Goal: Task Accomplishment & Management: Manage account settings

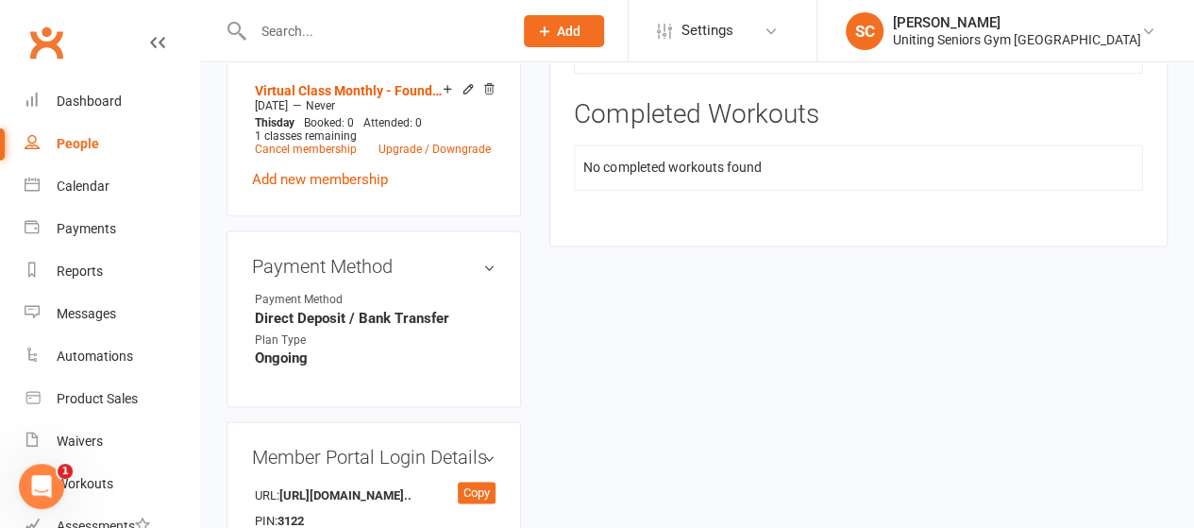
scroll to position [0, 376]
click at [40, 481] on icon "Open Intercom Messenger" at bounding box center [41, 486] width 31 height 31
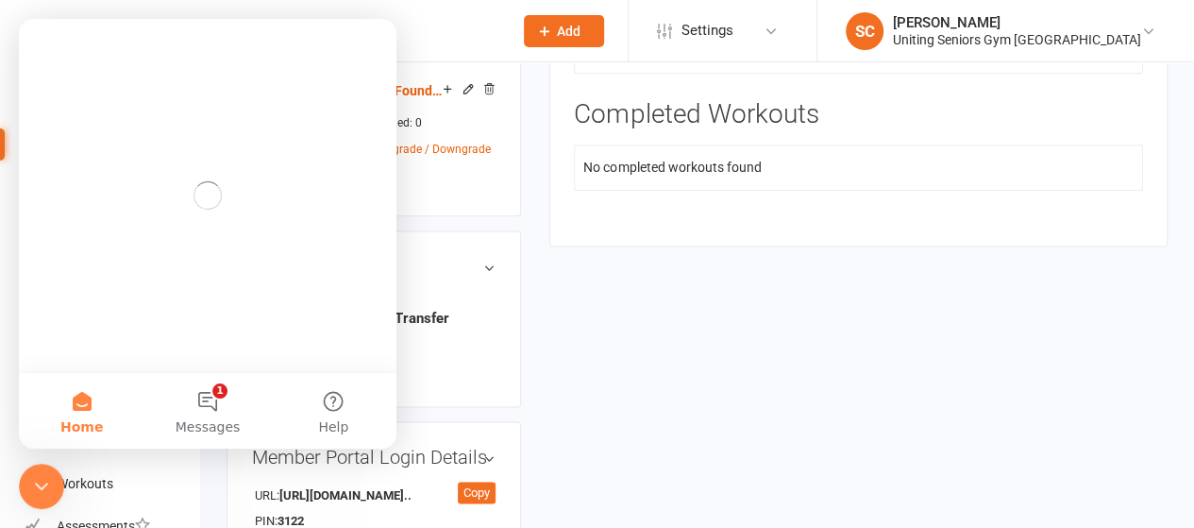
scroll to position [0, 0]
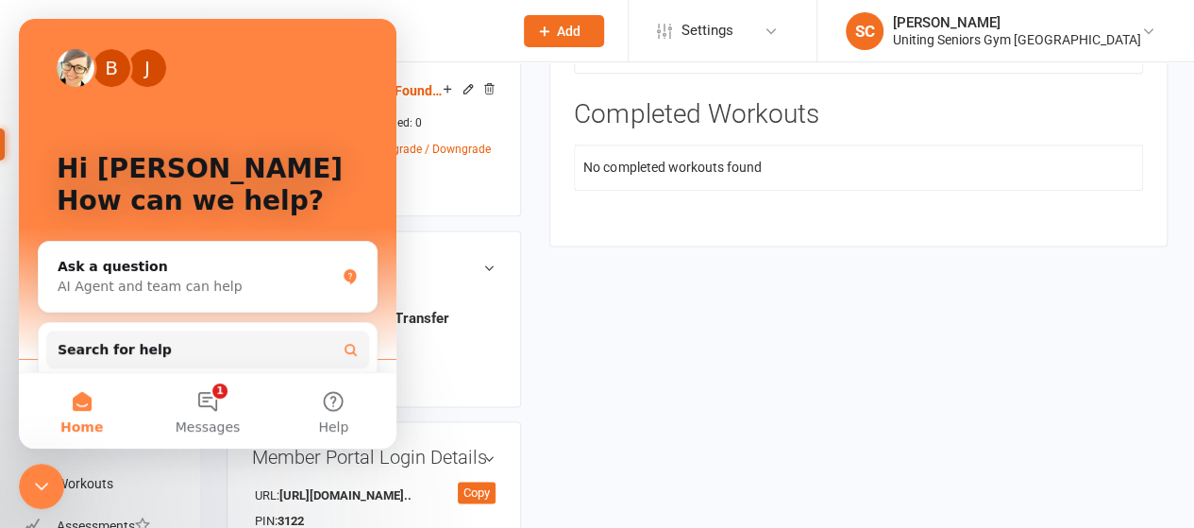
click at [210, 409] on button "1 Messages" at bounding box center [207, 411] width 126 height 76
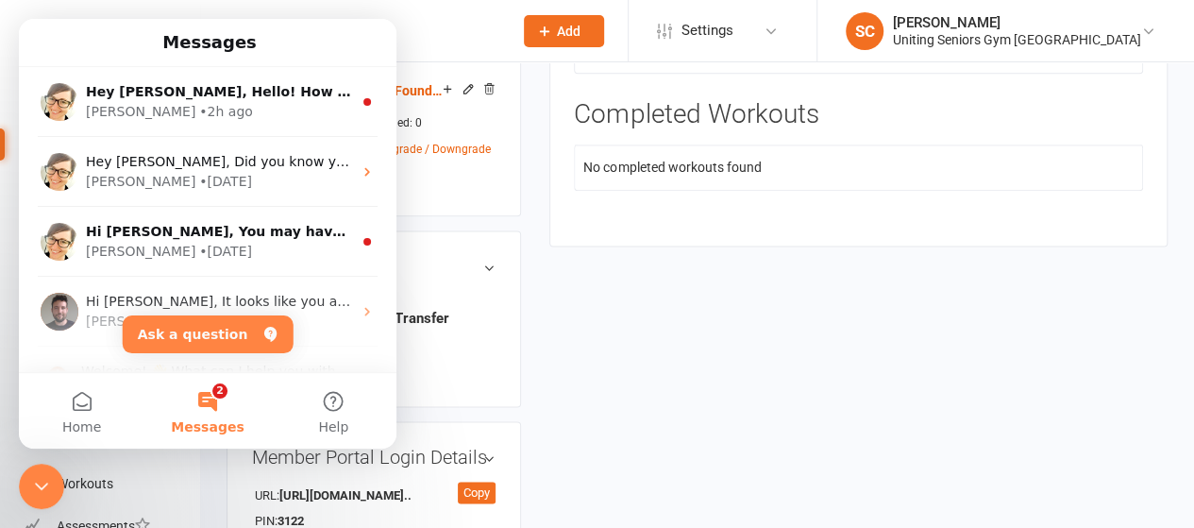
click at [251, 106] on div "[PERSON_NAME] • 2h ago" at bounding box center [219, 112] width 266 height 20
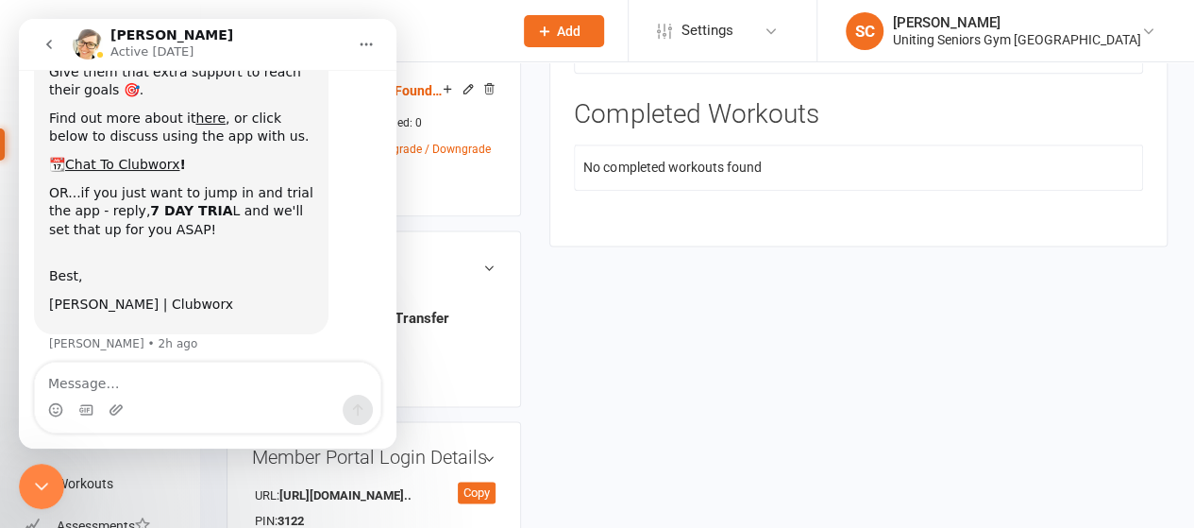
scroll to position [362, 0]
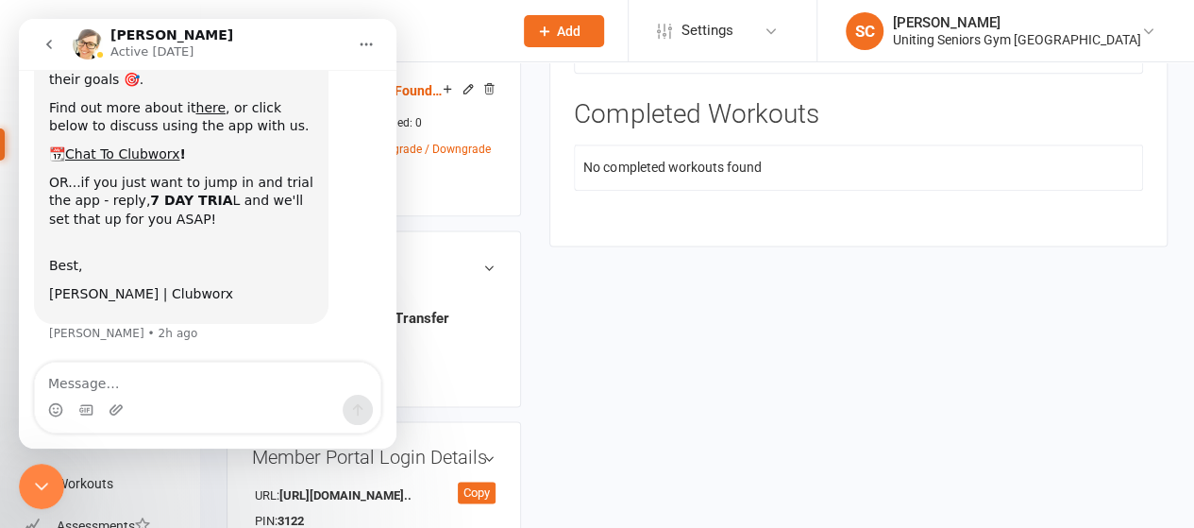
click at [671, 292] on div "upload photo [PERSON_NAME] Activated [DATE] Added [DATE] Active member [DEMOGRA…" at bounding box center [696, 73] width 969 height 2208
click at [45, 478] on icon "Close Intercom Messenger" at bounding box center [41, 486] width 23 height 23
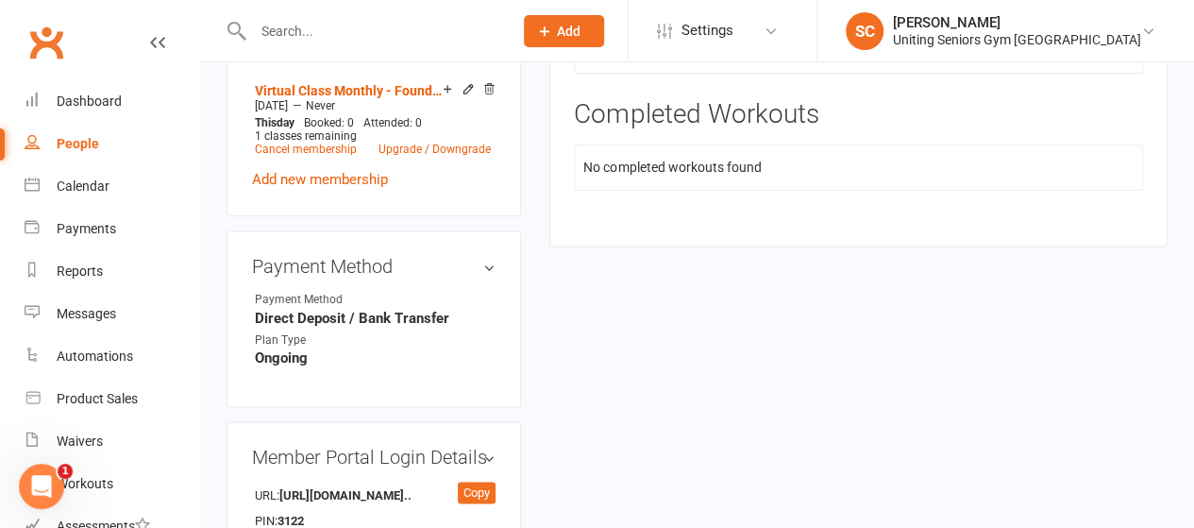
click at [325, 18] on input "text" at bounding box center [373, 31] width 252 height 26
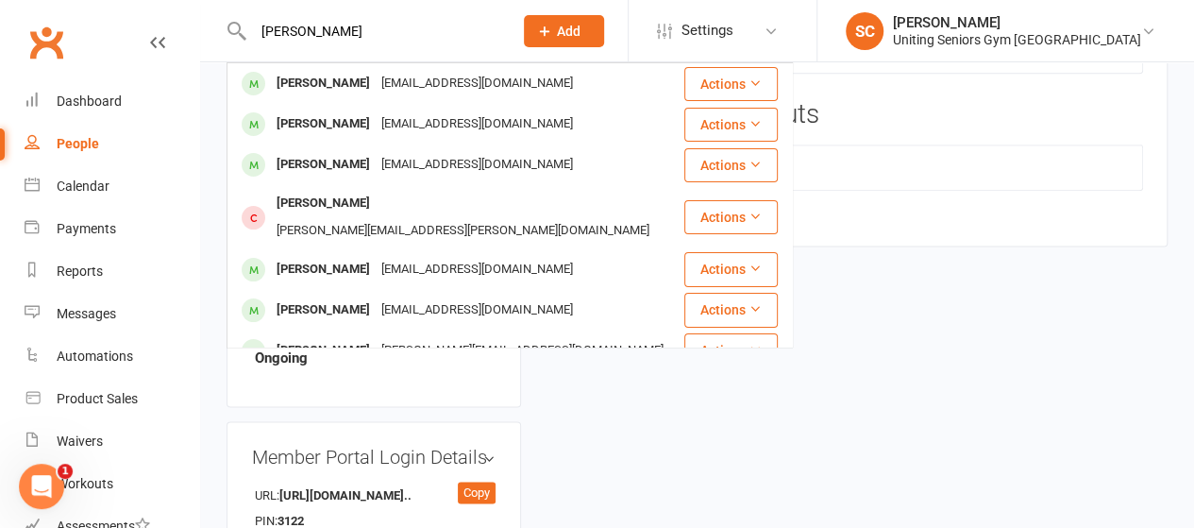
type input "[PERSON_NAME]"
click at [376, 80] on div "[EMAIL_ADDRESS][DOMAIN_NAME]" at bounding box center [477, 83] width 203 height 27
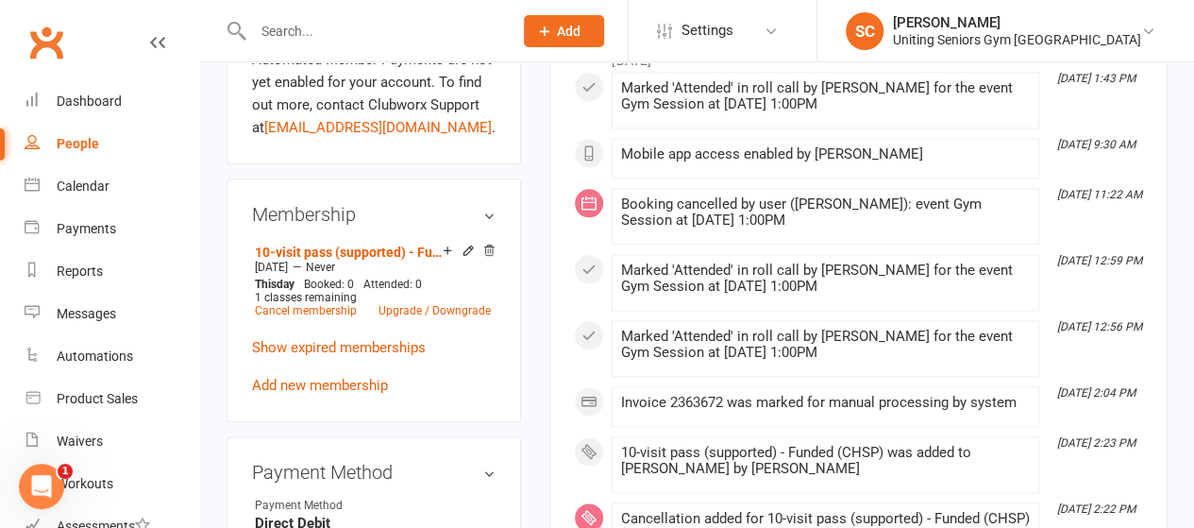
scroll to position [957, 0]
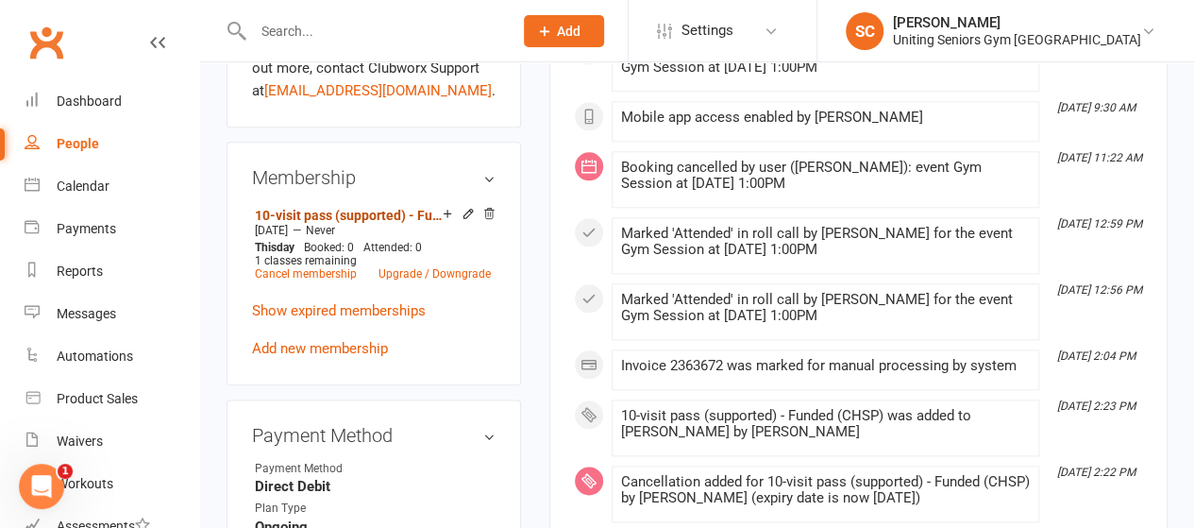
click at [383, 208] on link "10-visit pass (supported) - Funded (CHSP)" at bounding box center [349, 215] width 188 height 15
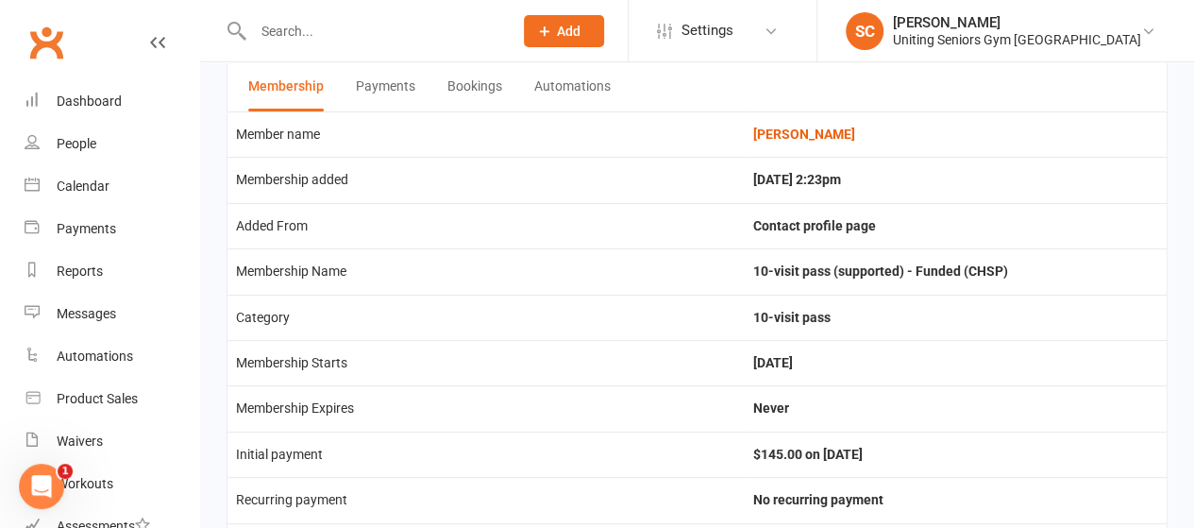
scroll to position [93, 0]
click at [89, 178] on div "Calendar" at bounding box center [83, 185] width 53 height 15
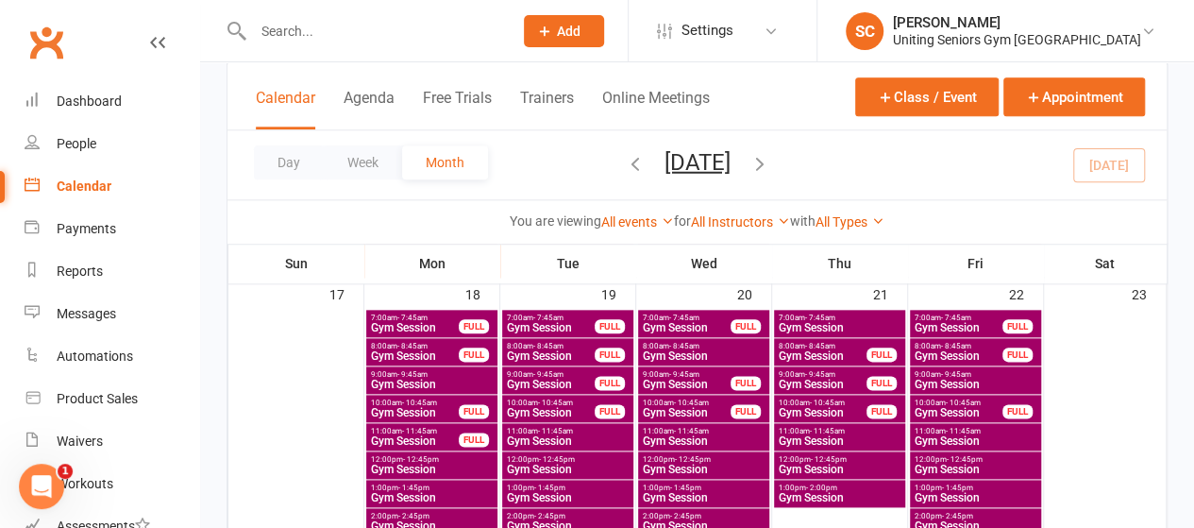
scroll to position [996, 0]
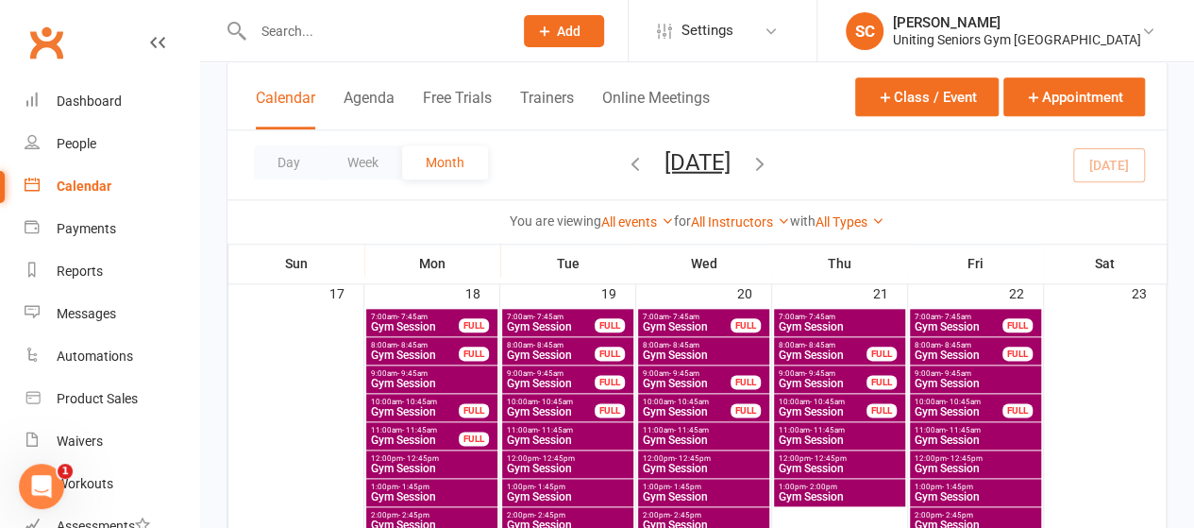
click at [940, 409] on span "Gym Session" at bounding box center [959, 411] width 90 height 11
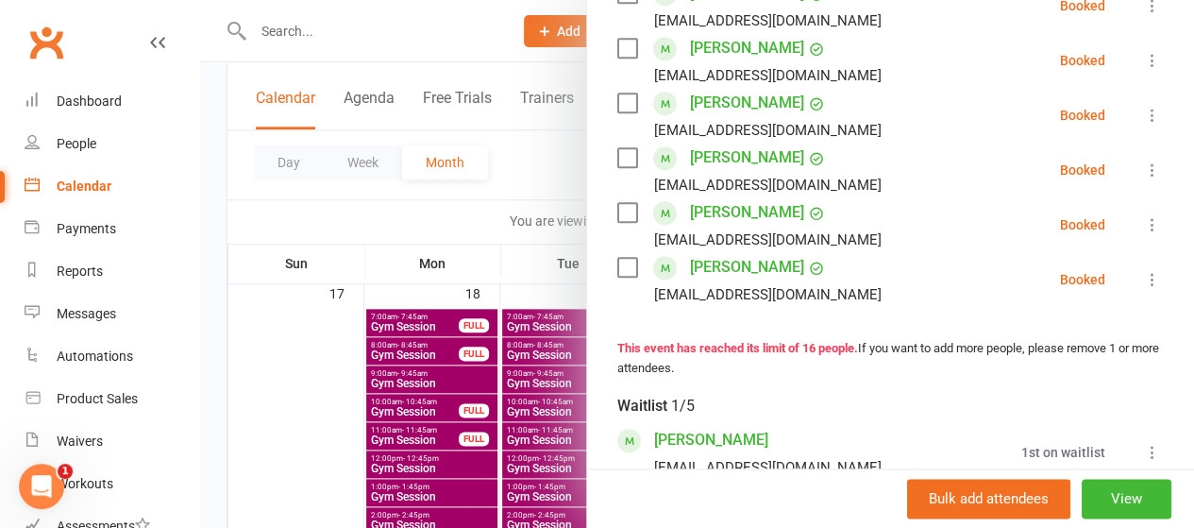
scroll to position [1012, 0]
click at [819, 511] on input "search" at bounding box center [890, 531] width 547 height 40
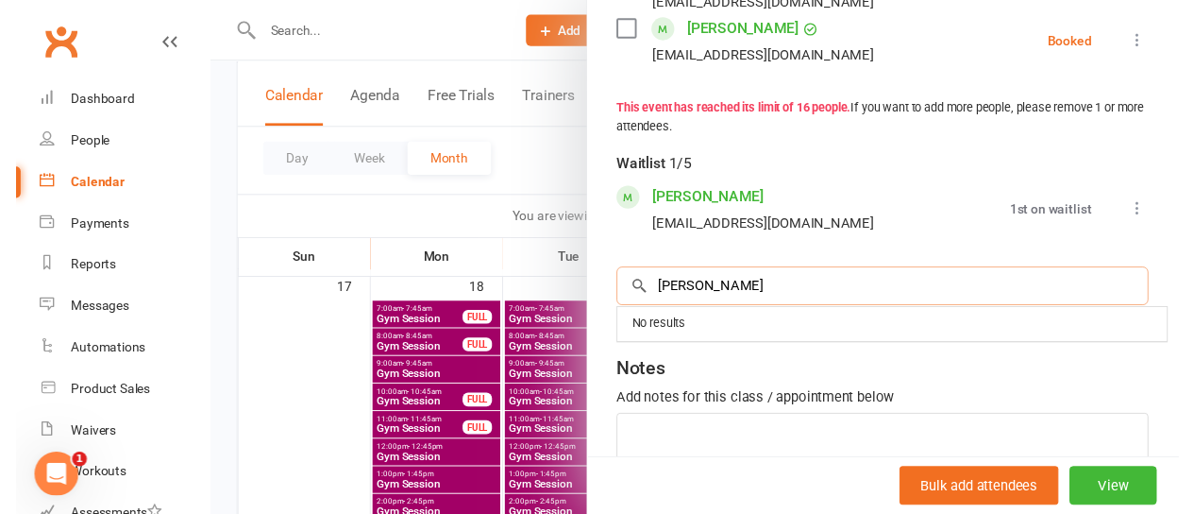
scroll to position [1250, 0]
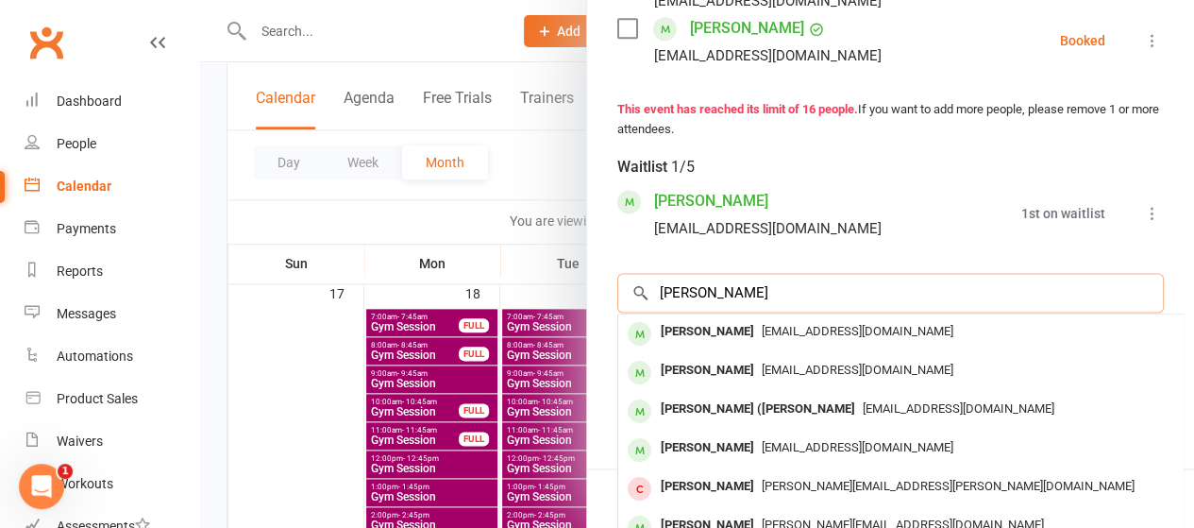
type input "[PERSON_NAME]"
click at [810, 324] on span "[EMAIL_ADDRESS][DOMAIN_NAME]" at bounding box center [858, 331] width 192 height 14
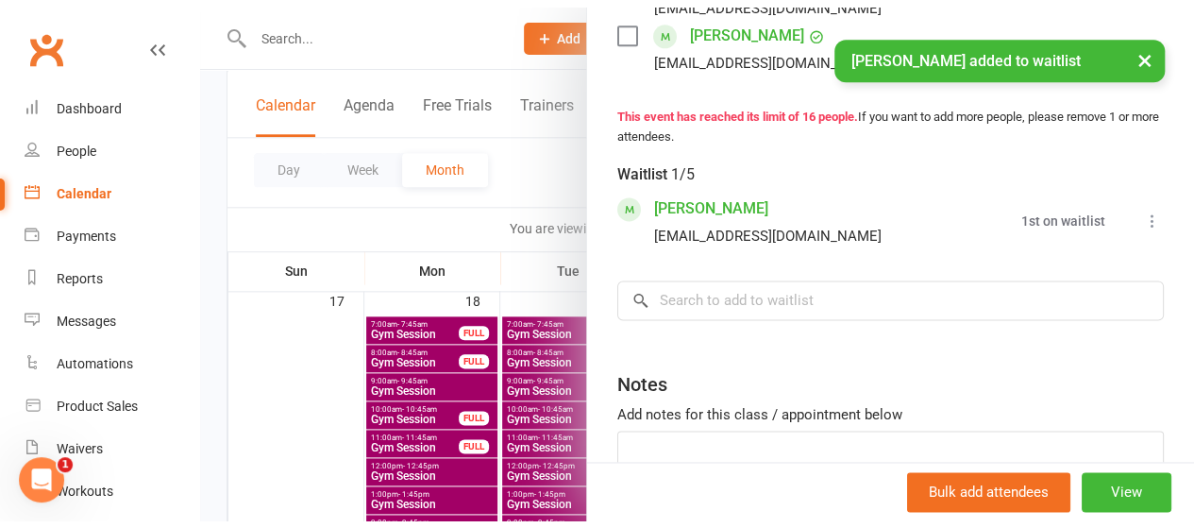
scroll to position [362, 0]
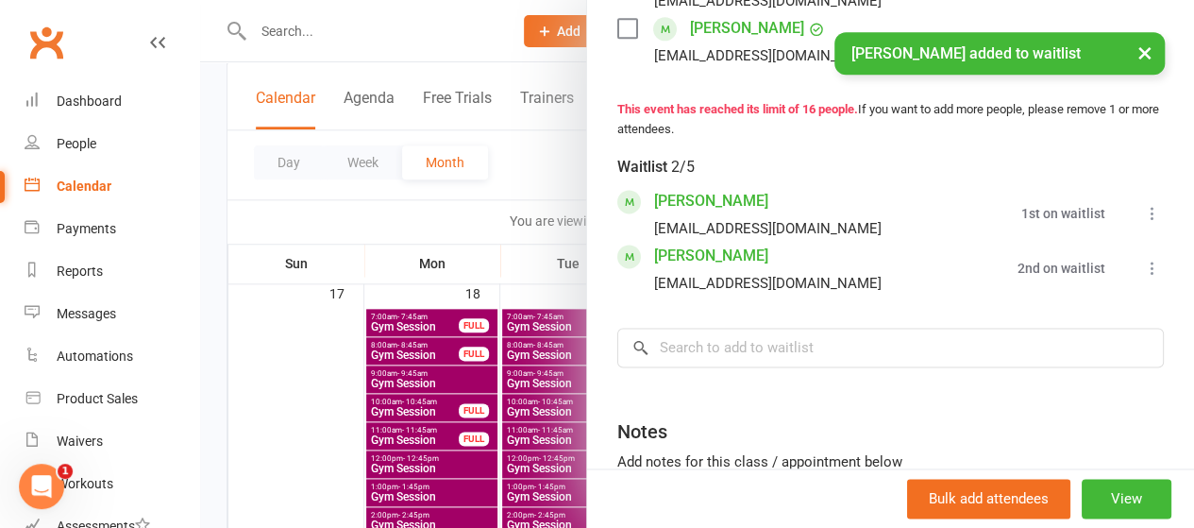
click at [526, 190] on div at bounding box center [697, 264] width 994 height 528
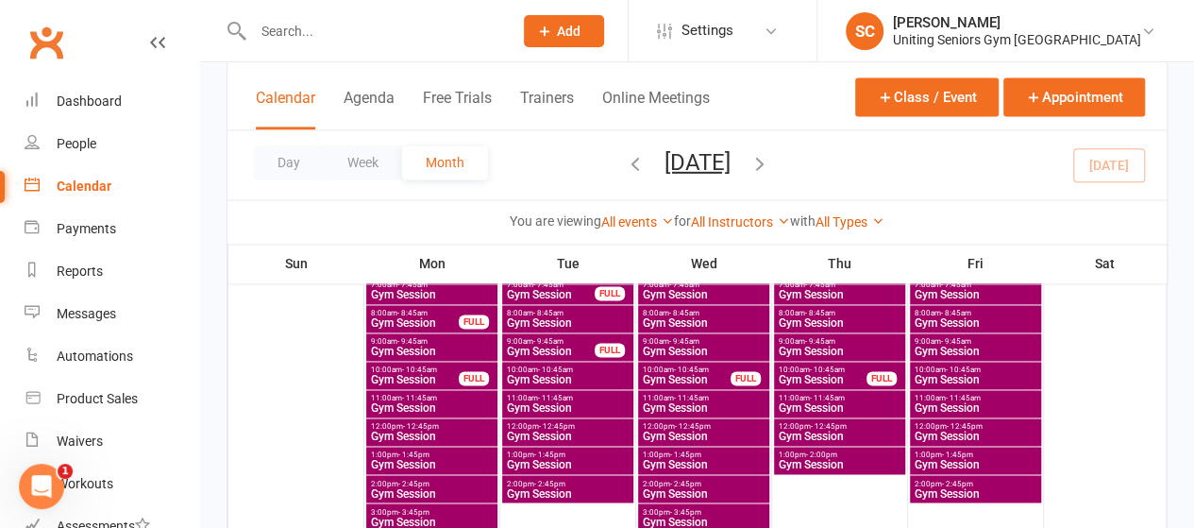
scroll to position [1321, 0]
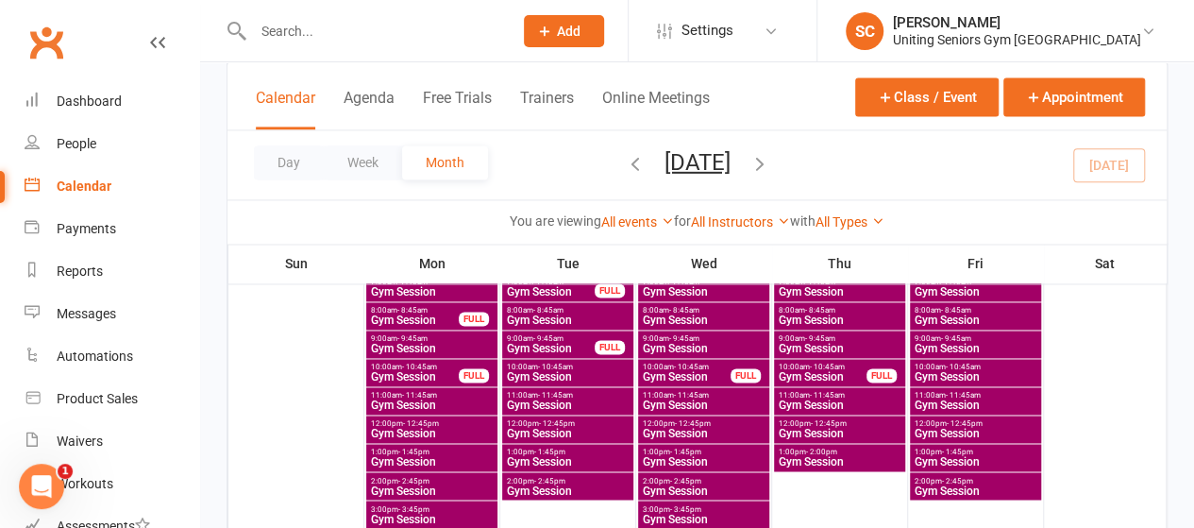
click at [942, 366] on span "10:00am - 10:45am" at bounding box center [976, 366] width 124 height 8
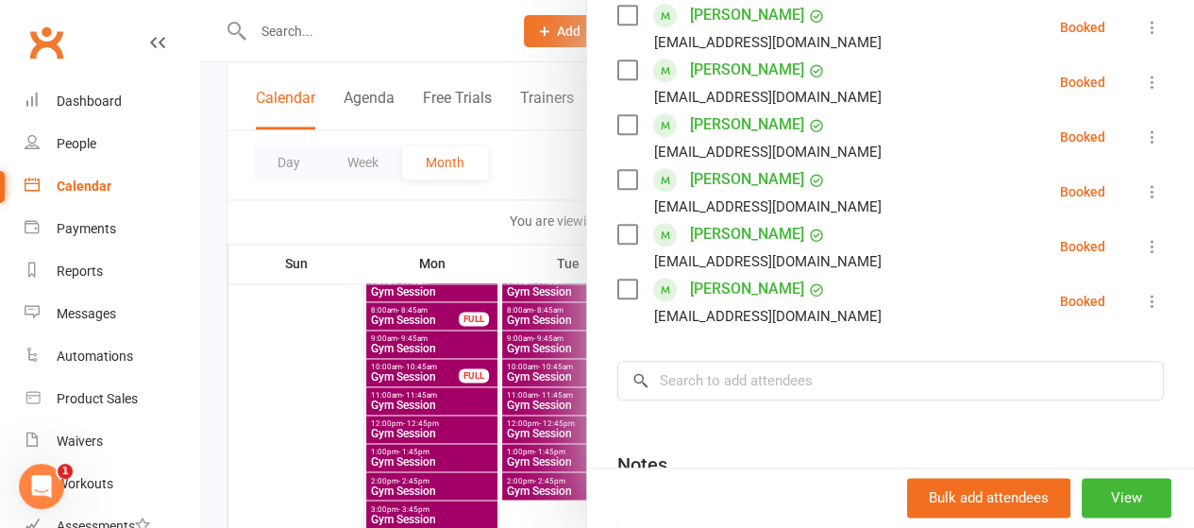
scroll to position [943, 0]
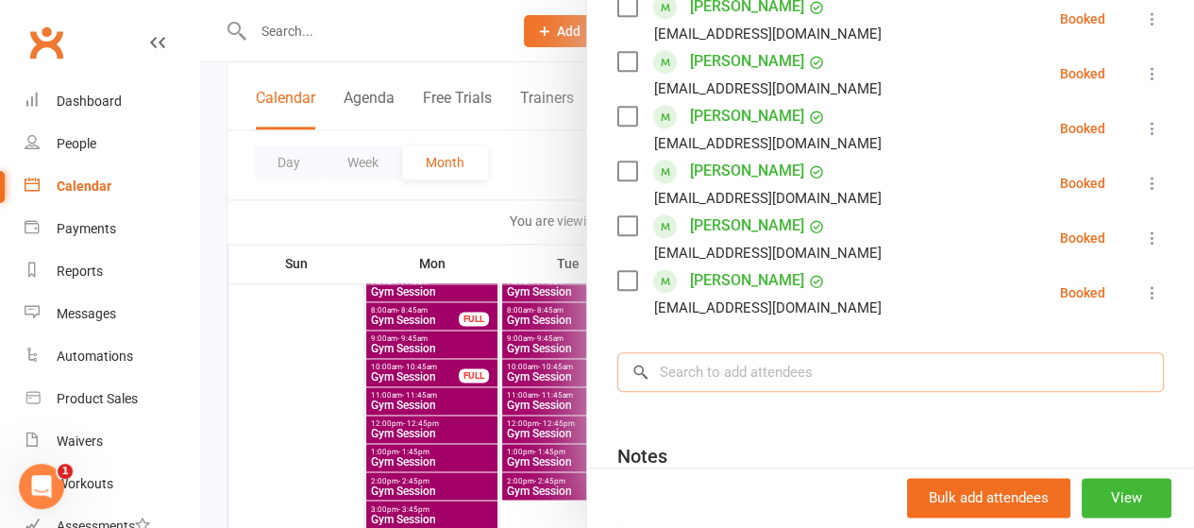
click at [812, 352] on input "search" at bounding box center [890, 372] width 547 height 40
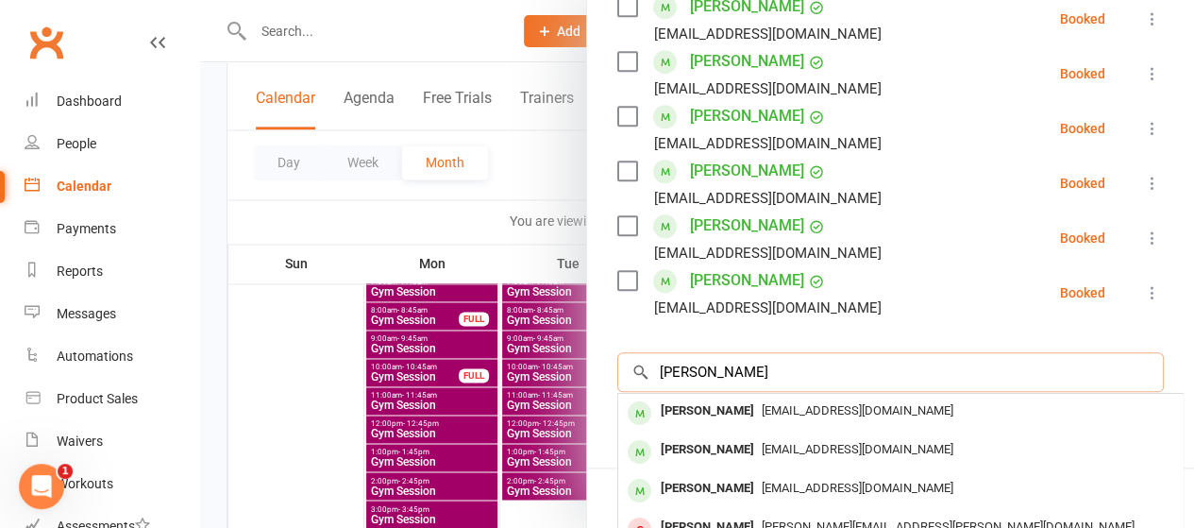
type input "[PERSON_NAME]"
click at [768, 403] on span "[EMAIL_ADDRESS][DOMAIN_NAME]" at bounding box center [858, 410] width 192 height 14
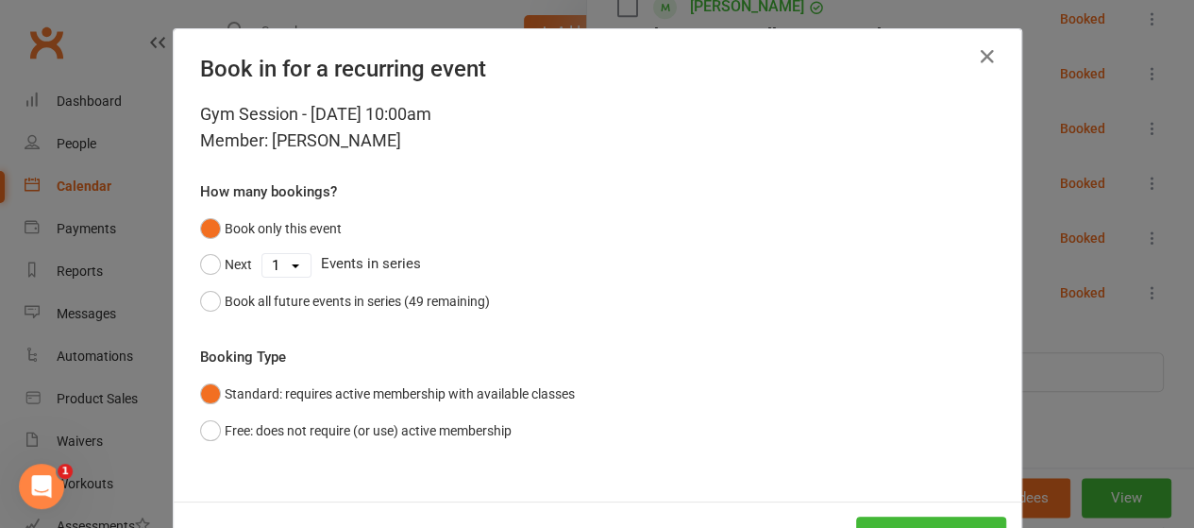
scroll to position [70, 0]
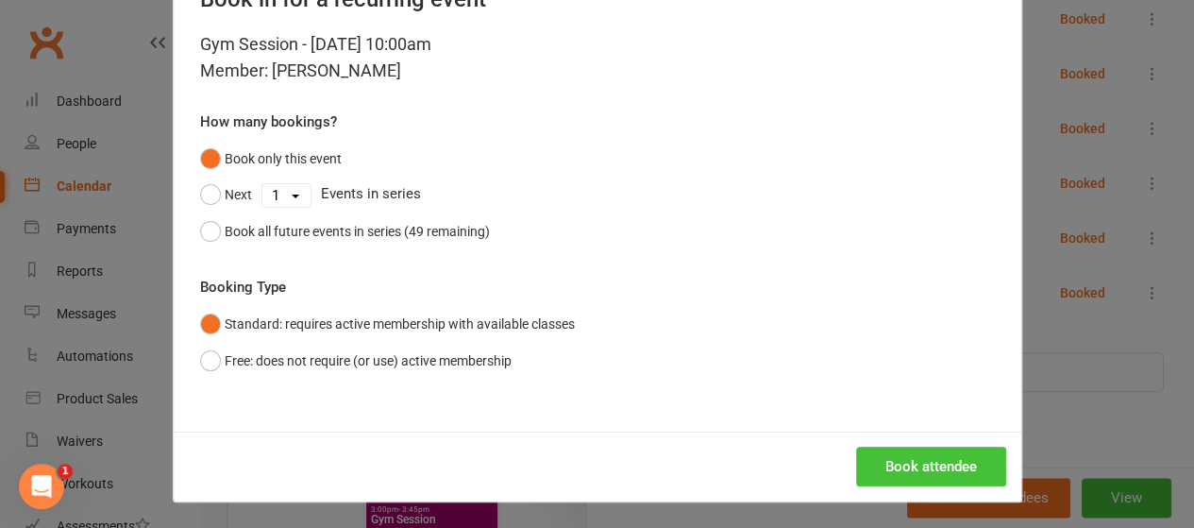
click at [901, 462] on button "Book attendee" at bounding box center [931, 466] width 150 height 40
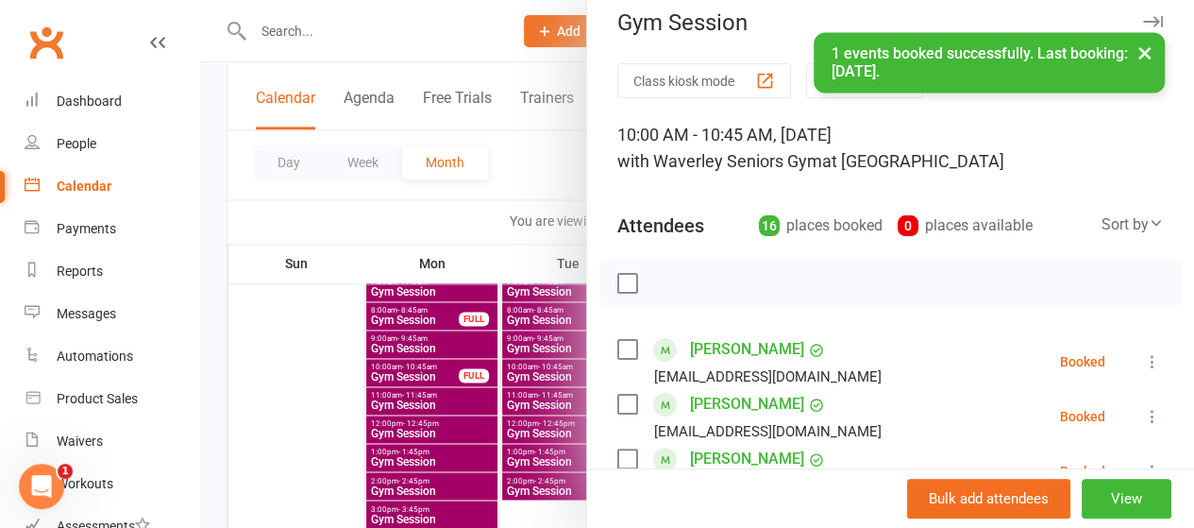
scroll to position [0, 0]
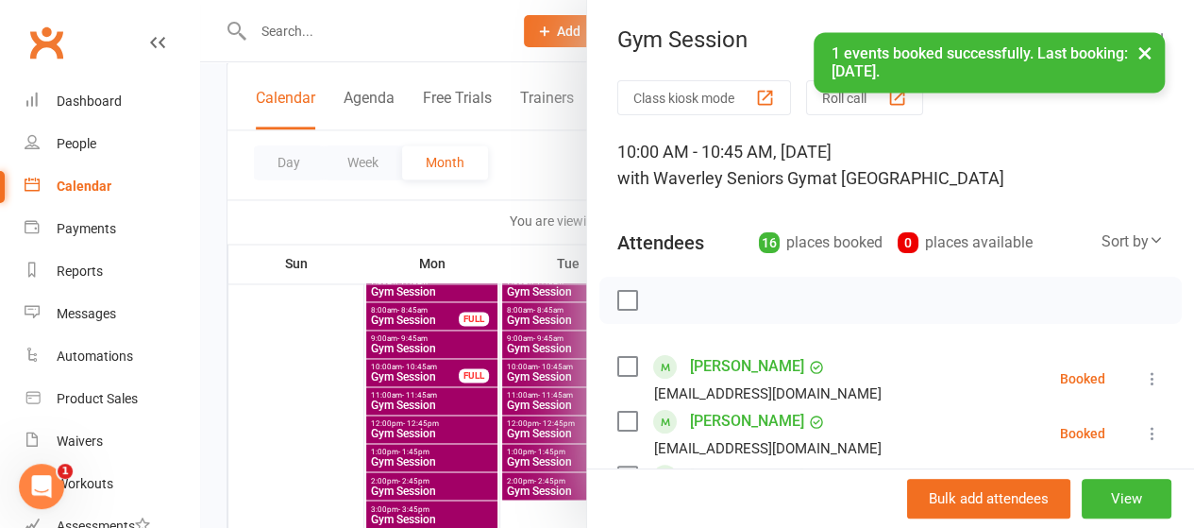
click at [536, 176] on div at bounding box center [697, 264] width 994 height 528
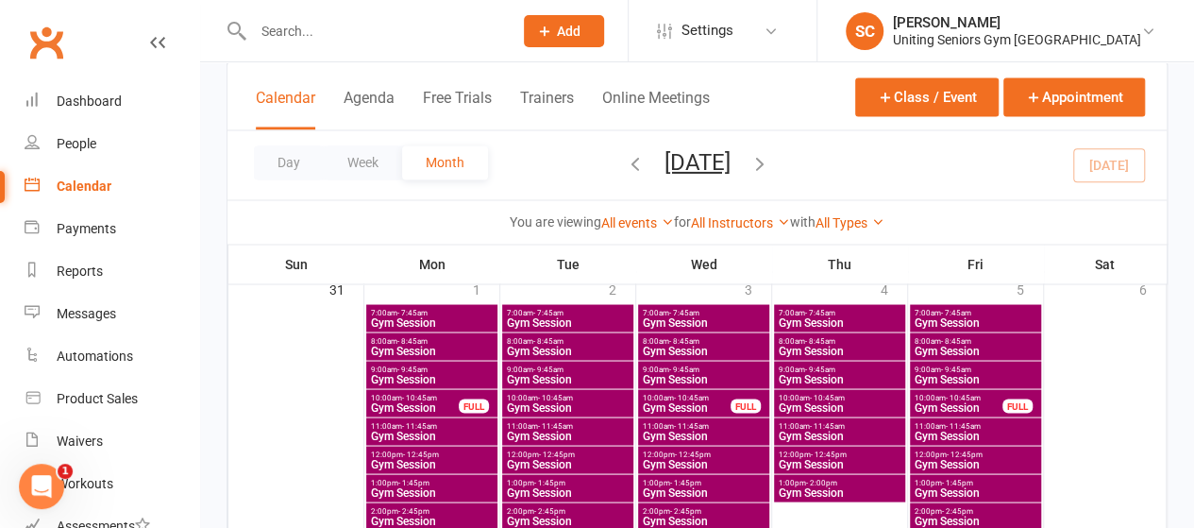
scroll to position [1581, 0]
click at [936, 400] on span "Gym Session" at bounding box center [959, 405] width 90 height 11
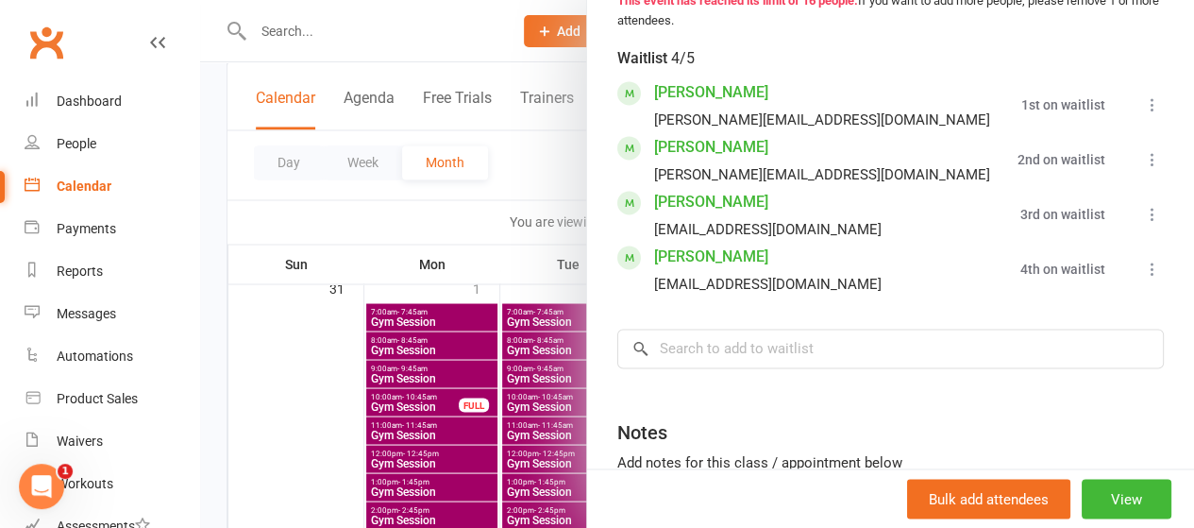
scroll to position [1303, 0]
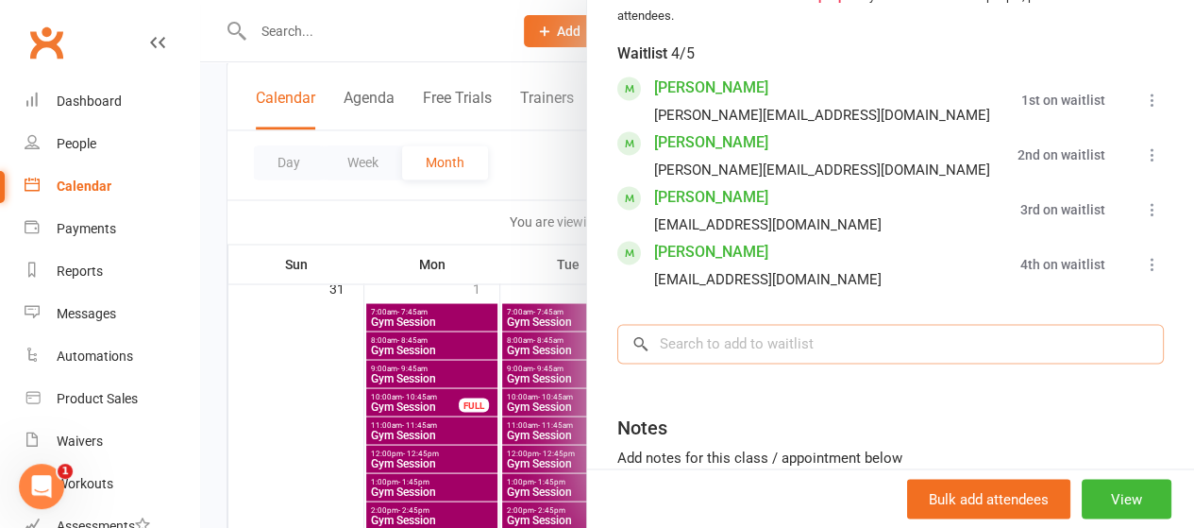
click at [781, 340] on input "search" at bounding box center [890, 344] width 547 height 40
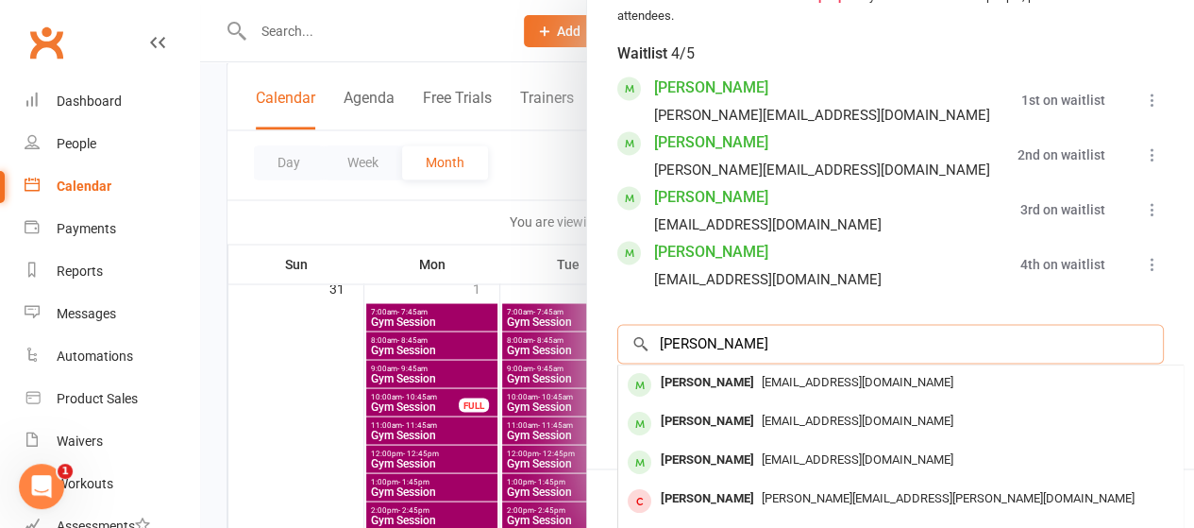
type input "[PERSON_NAME]"
click at [762, 376] on span "[EMAIL_ADDRESS][DOMAIN_NAME]" at bounding box center [858, 382] width 192 height 14
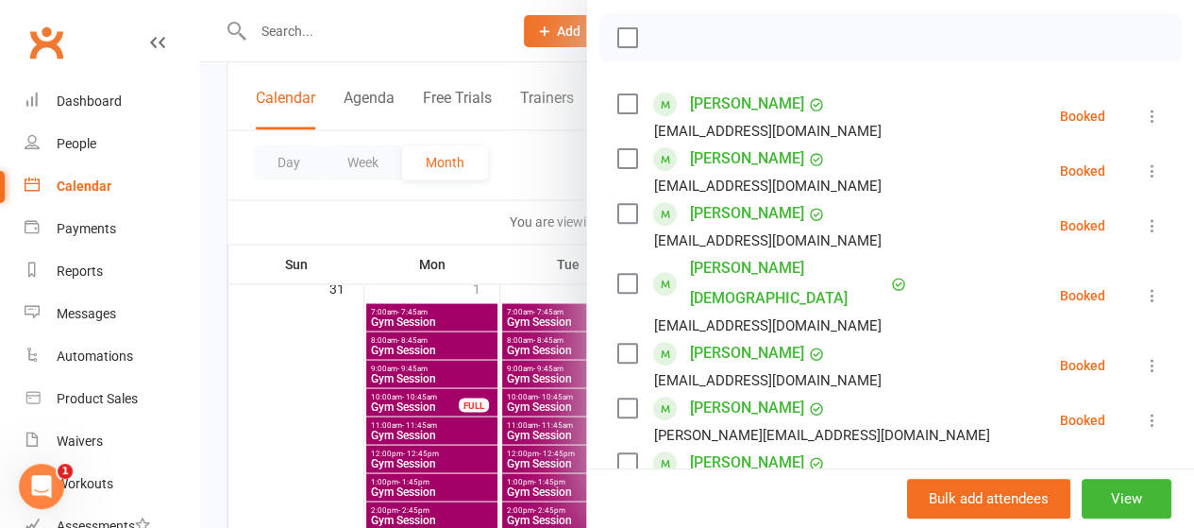
scroll to position [260, 0]
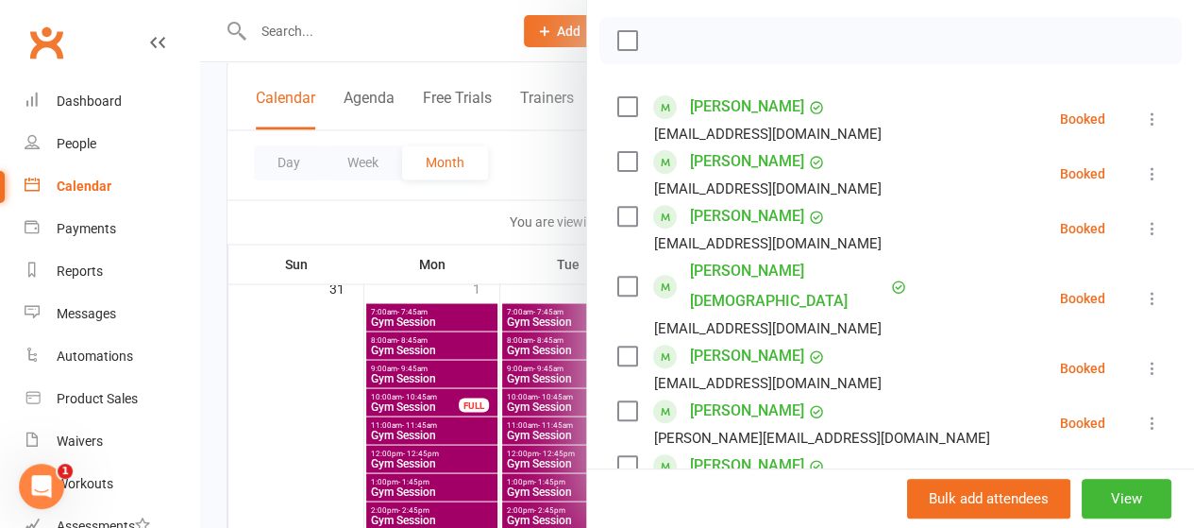
click at [502, 243] on div at bounding box center [697, 264] width 994 height 528
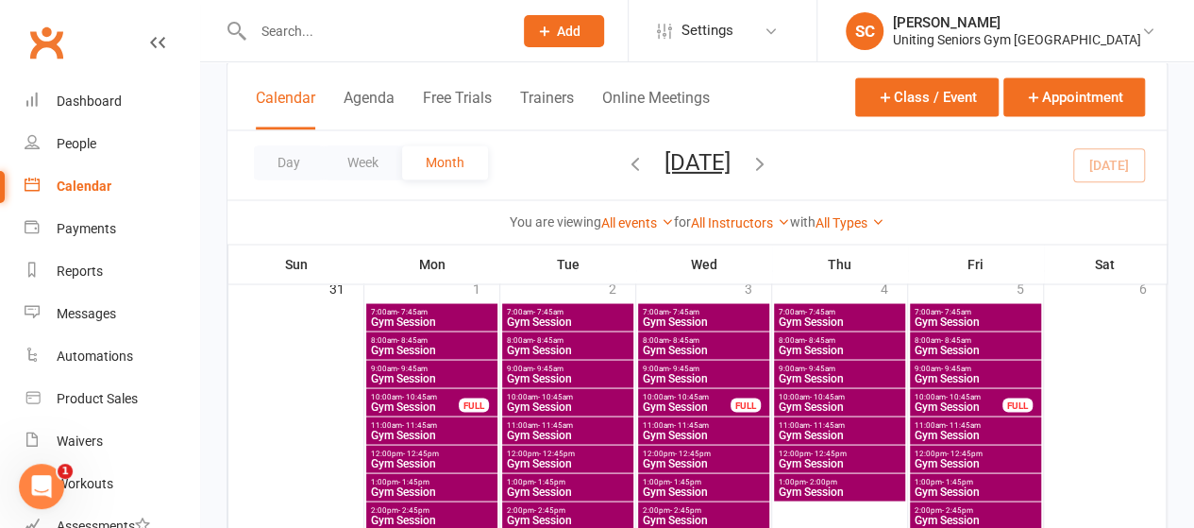
scroll to position [1666, 0]
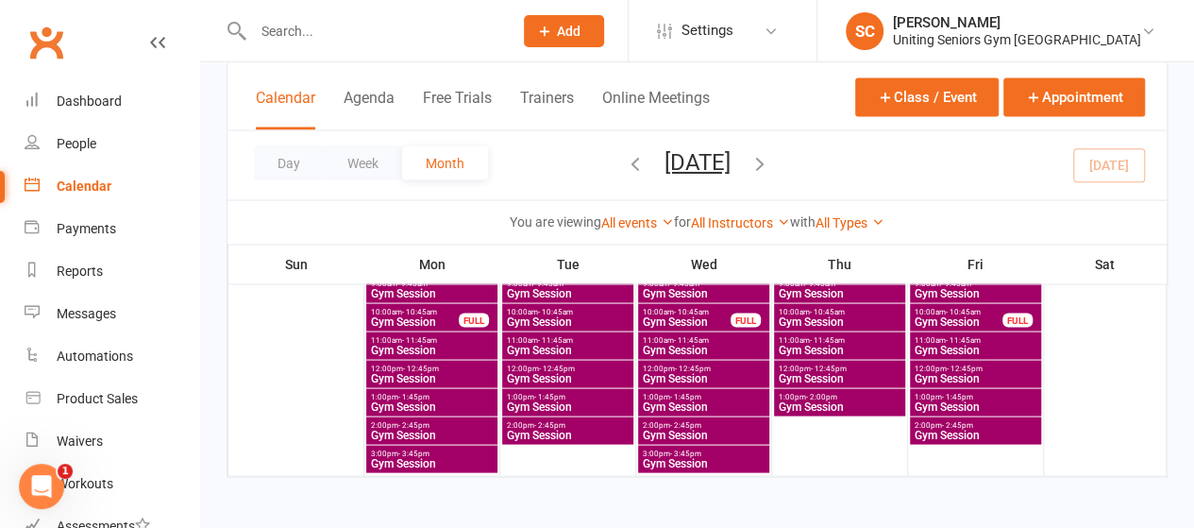
click at [770, 160] on icon "button" at bounding box center [759, 162] width 21 height 21
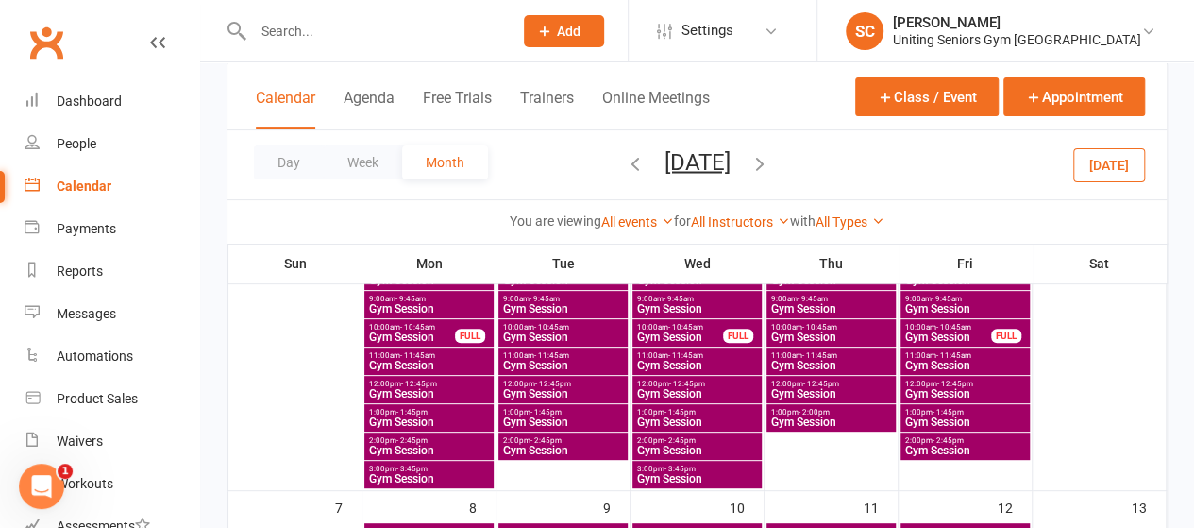
scroll to position [191, 0]
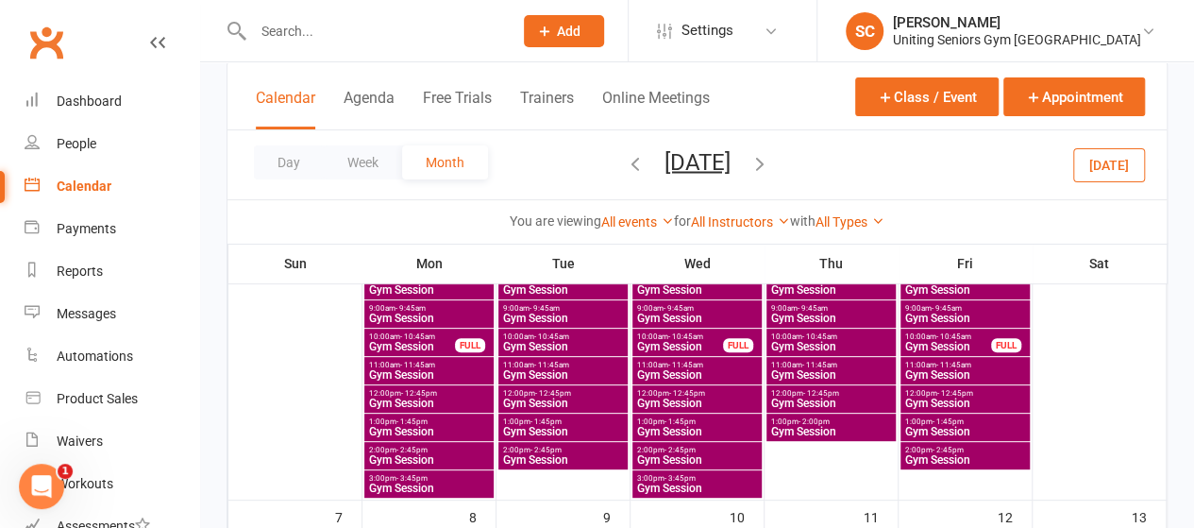
click at [923, 341] on span "Gym Session" at bounding box center [948, 346] width 88 height 11
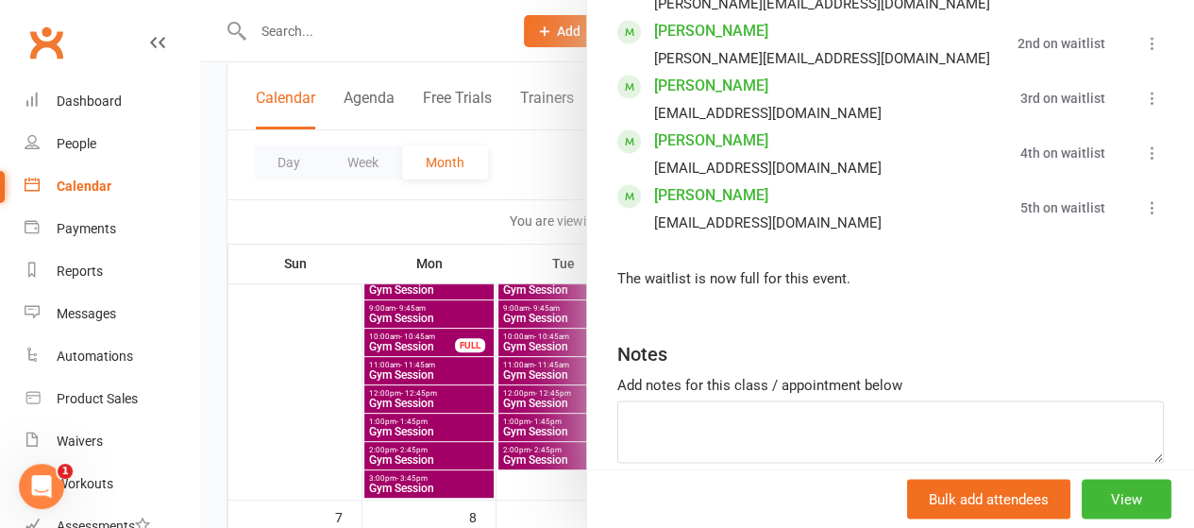
scroll to position [1408, 0]
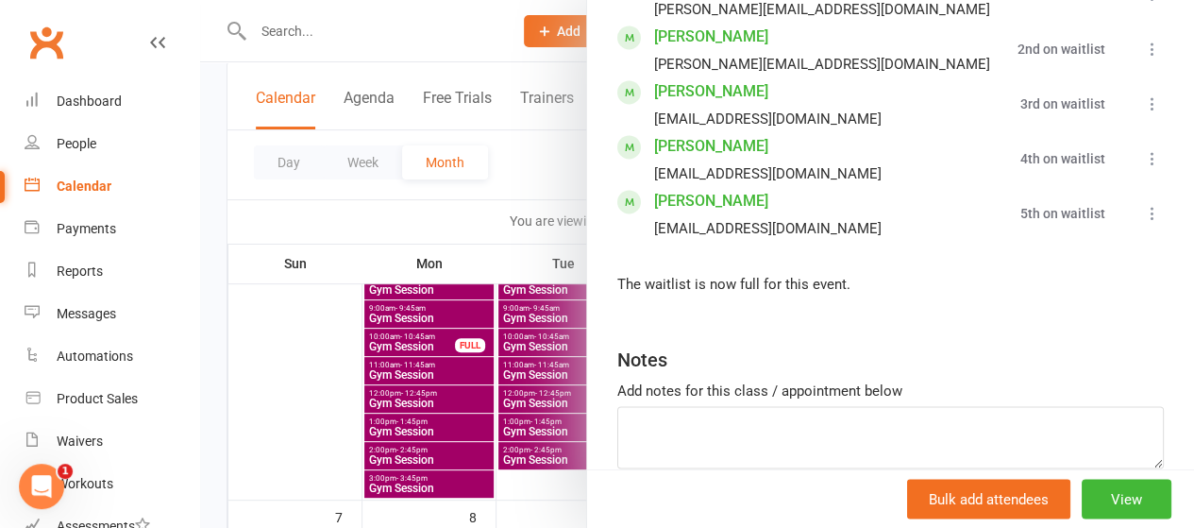
click at [485, 204] on div at bounding box center [697, 264] width 994 height 528
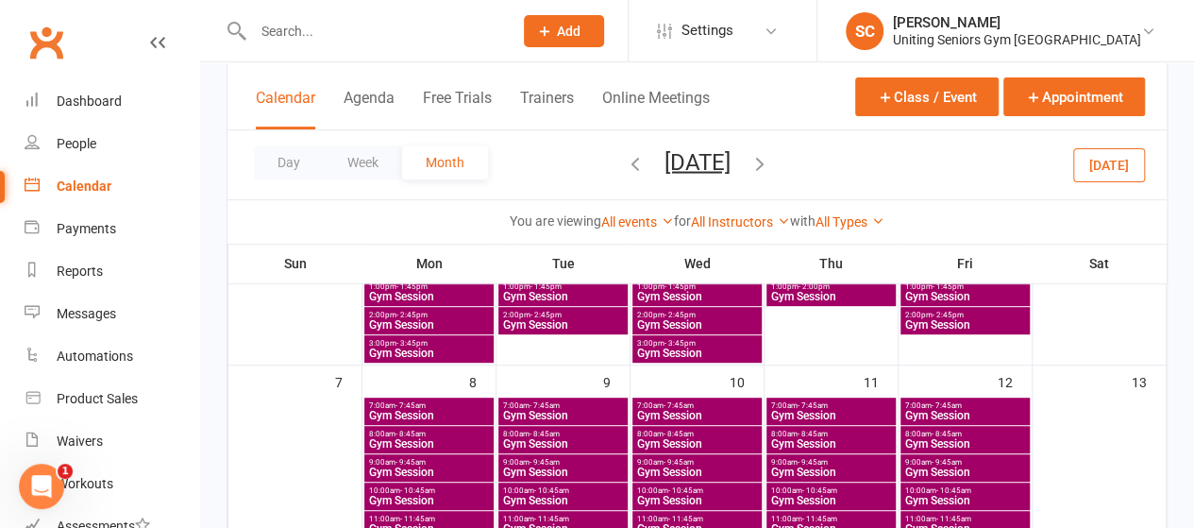
scroll to position [327, 0]
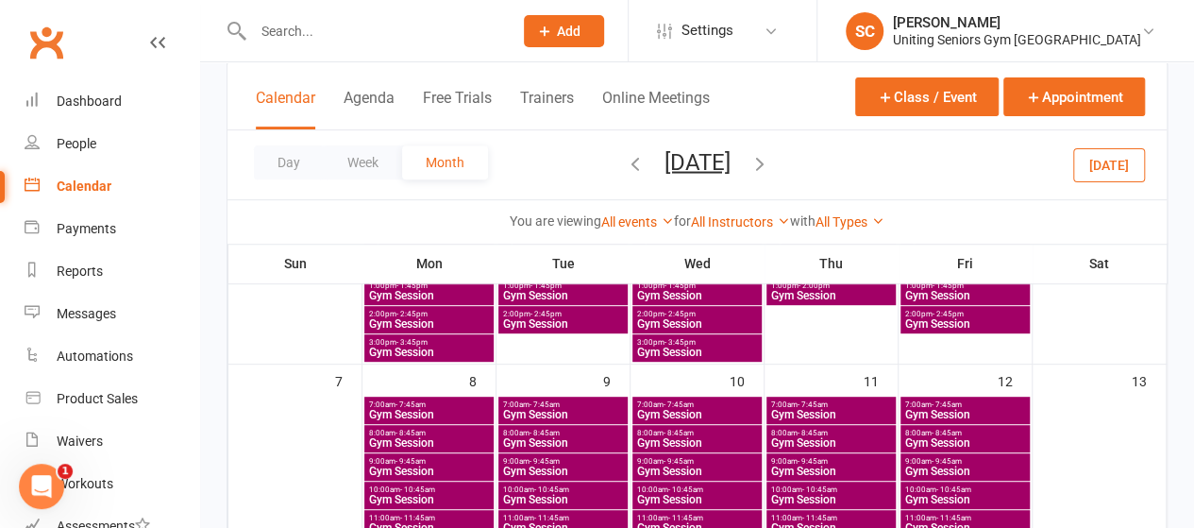
click at [463, 33] on input "text" at bounding box center [373, 31] width 252 height 26
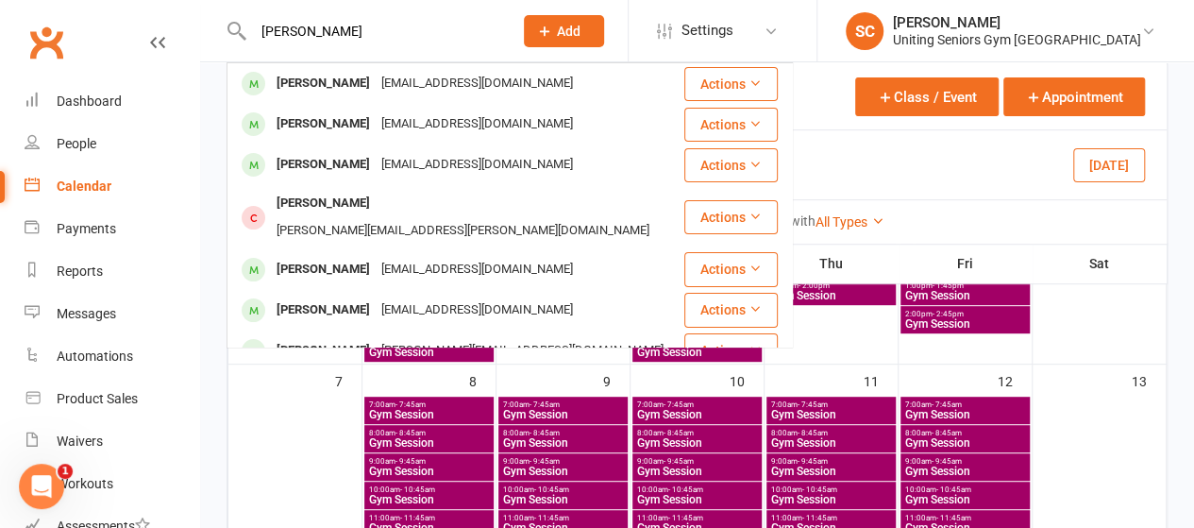
type input "[PERSON_NAME]"
click at [387, 84] on div "[EMAIL_ADDRESS][DOMAIN_NAME]" at bounding box center [477, 83] width 203 height 27
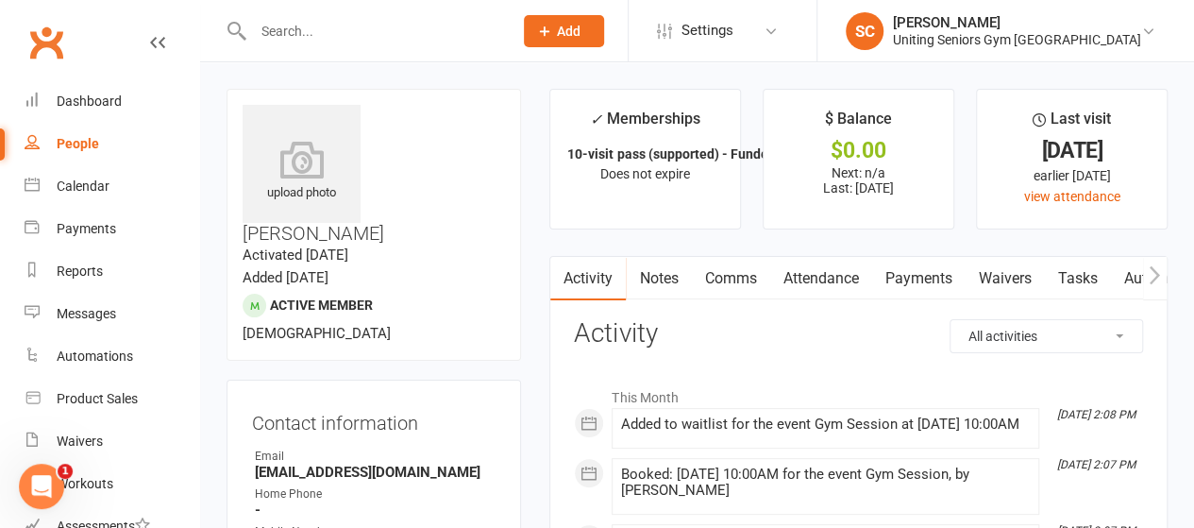
click at [819, 284] on link "Attendance" at bounding box center [820, 278] width 102 height 43
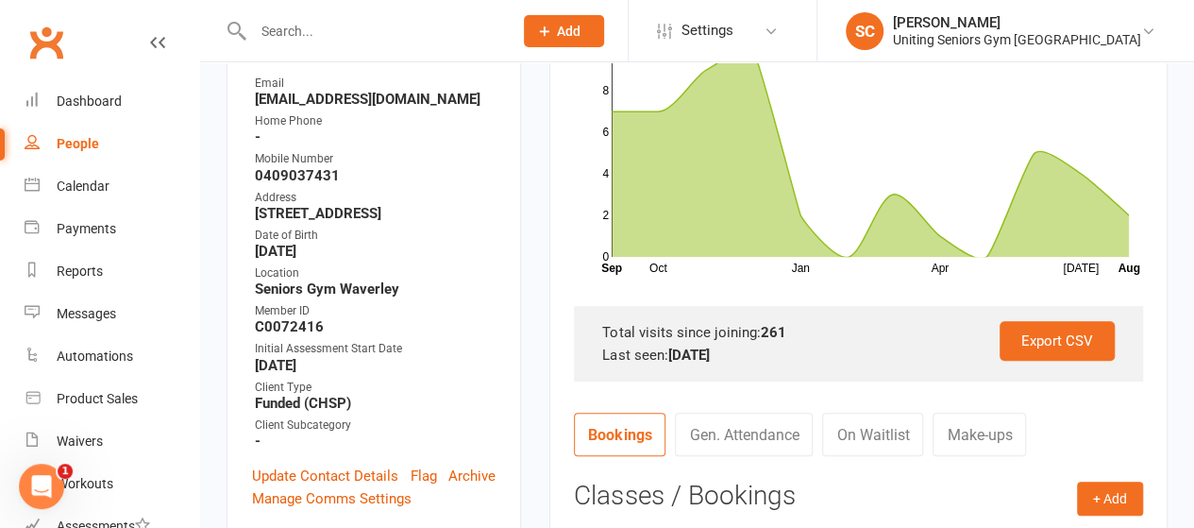
scroll to position [365, 0]
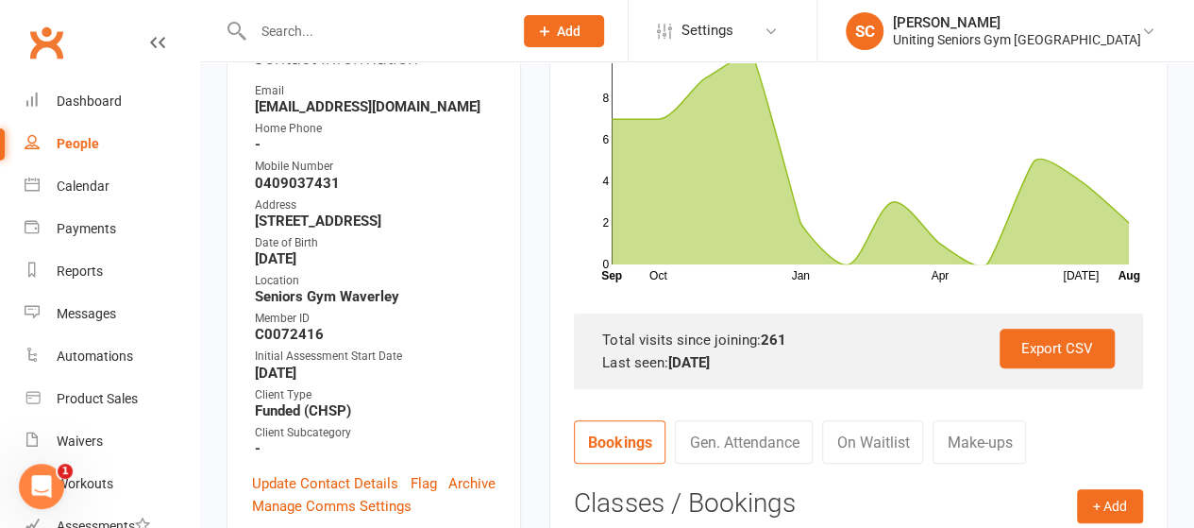
click at [874, 452] on link "On Waitlist" at bounding box center [872, 441] width 101 height 43
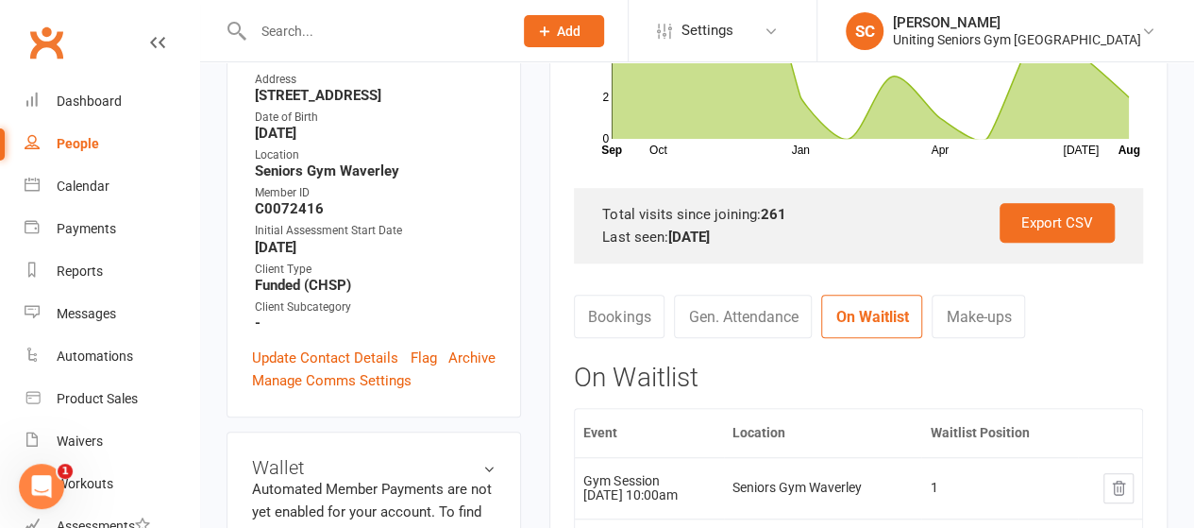
scroll to position [469, 0]
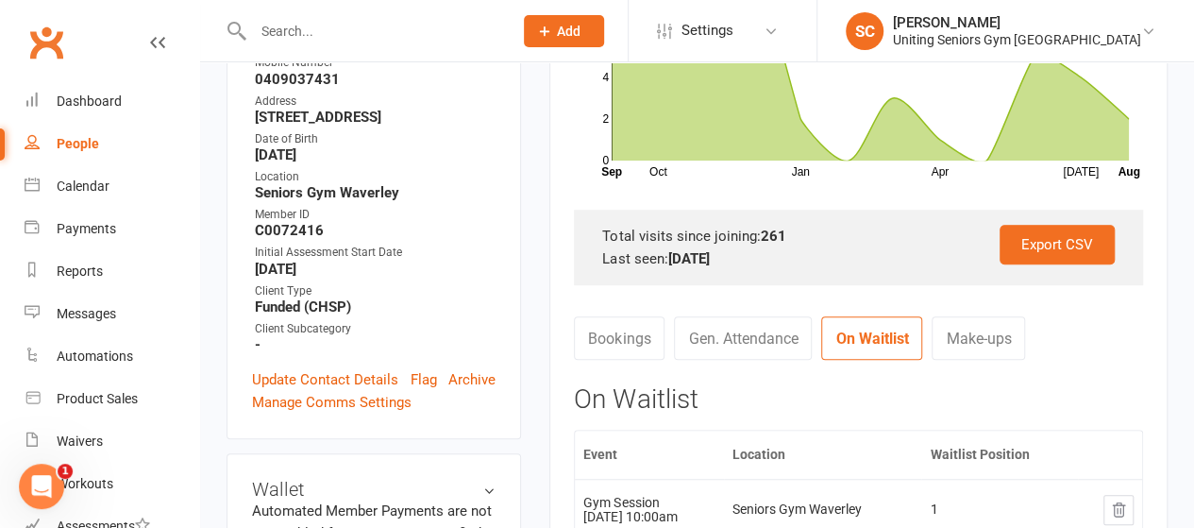
click at [638, 357] on link "Bookings" at bounding box center [619, 337] width 91 height 43
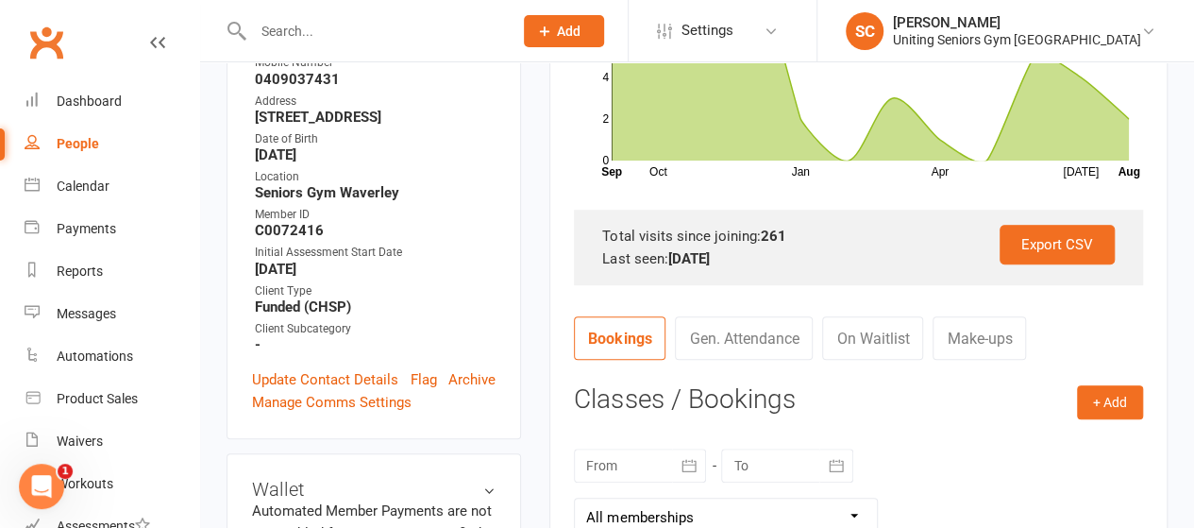
click at [827, 273] on div "Export CSV Total visits since joining: 261 Last seen: [DATE]" at bounding box center [858, 248] width 569 height 76
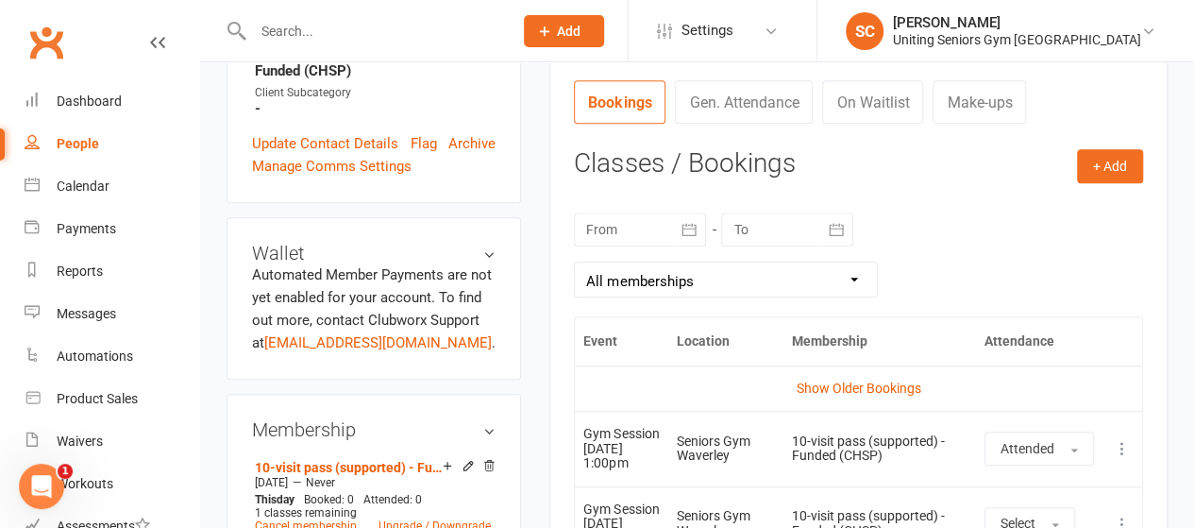
scroll to position [706, 0]
click at [847, 95] on link "On Waitlist" at bounding box center [872, 100] width 101 height 43
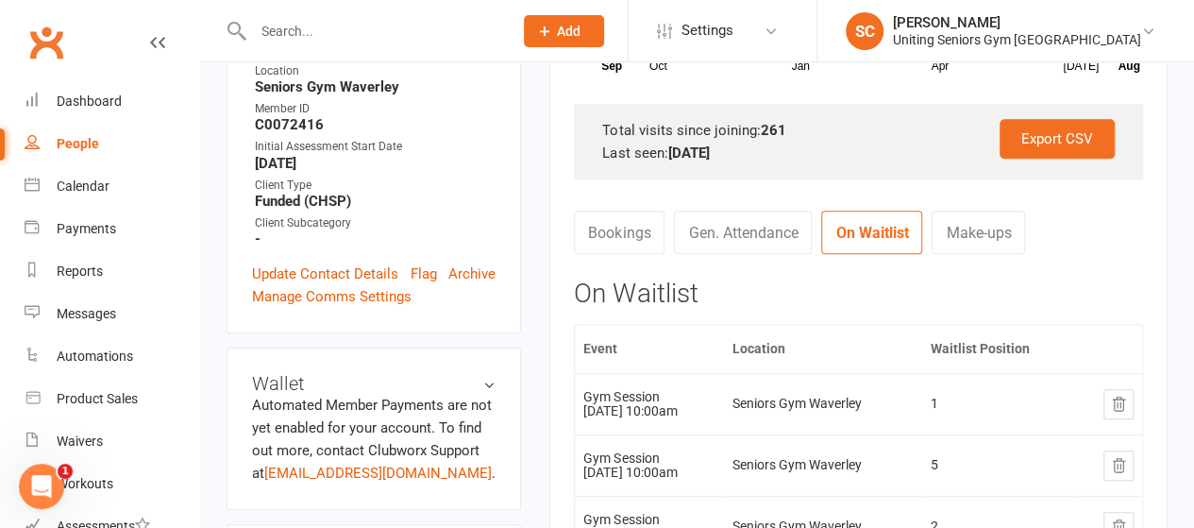
scroll to position [574, 0]
click at [639, 239] on link "Bookings" at bounding box center [619, 232] width 91 height 43
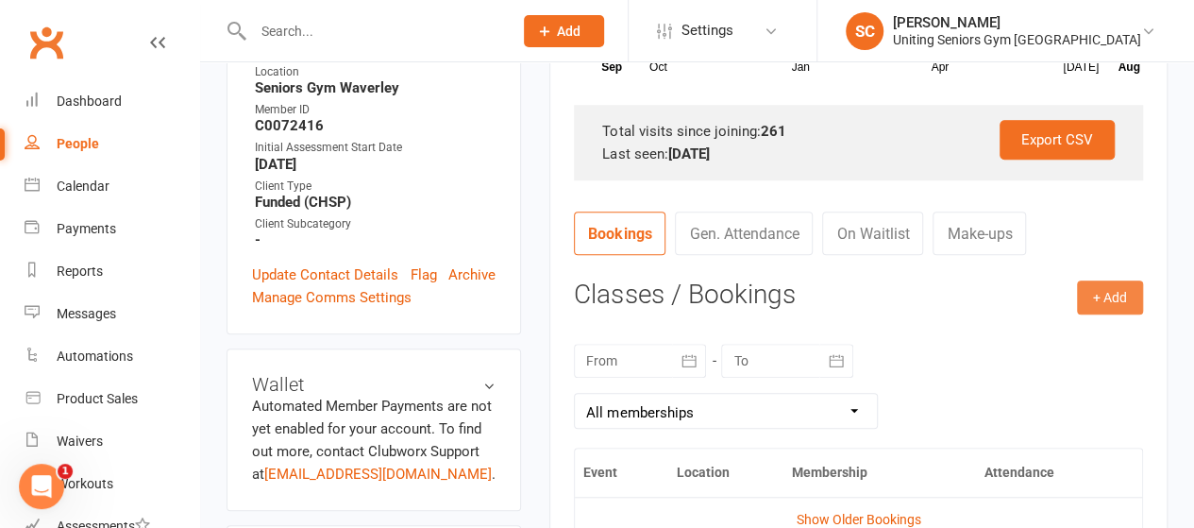
click at [1108, 293] on button "+ Add" at bounding box center [1110, 297] width 66 height 34
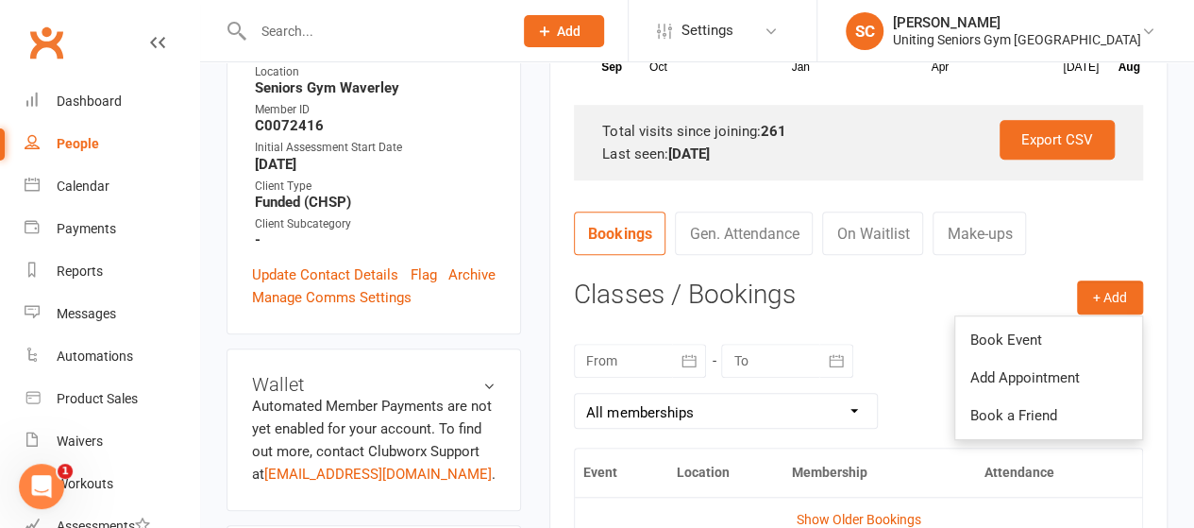
click at [1035, 332] on link "Book Event" at bounding box center [1048, 340] width 187 height 38
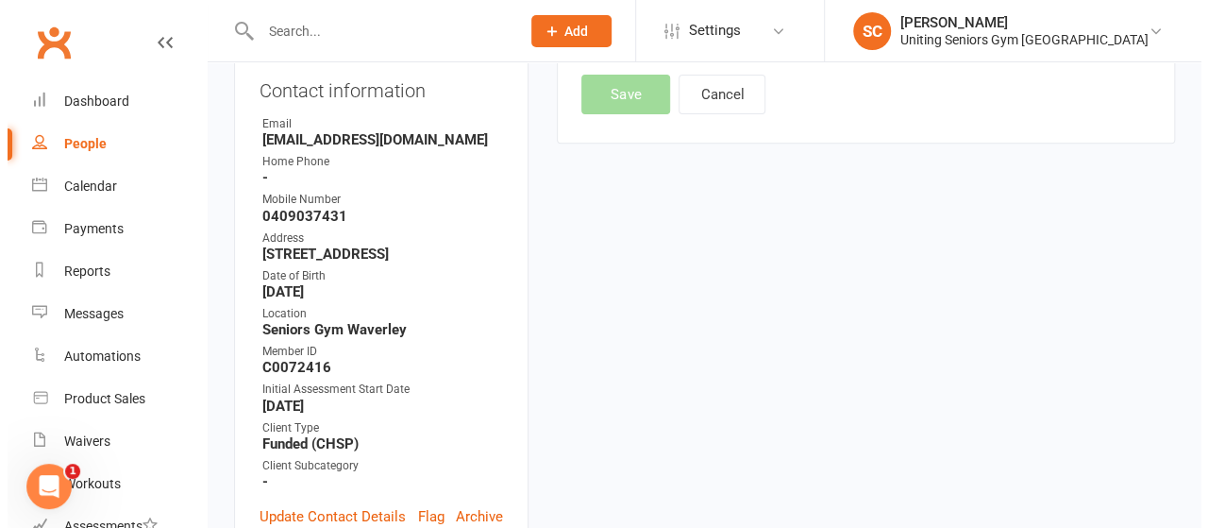
scroll to position [160, 0]
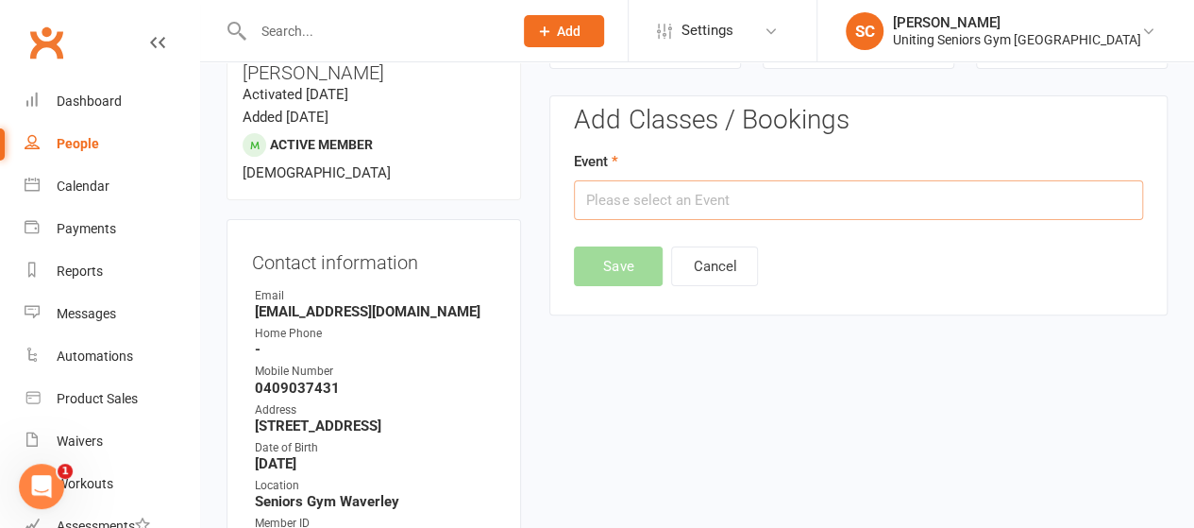
click at [814, 190] on input "text" at bounding box center [858, 200] width 569 height 40
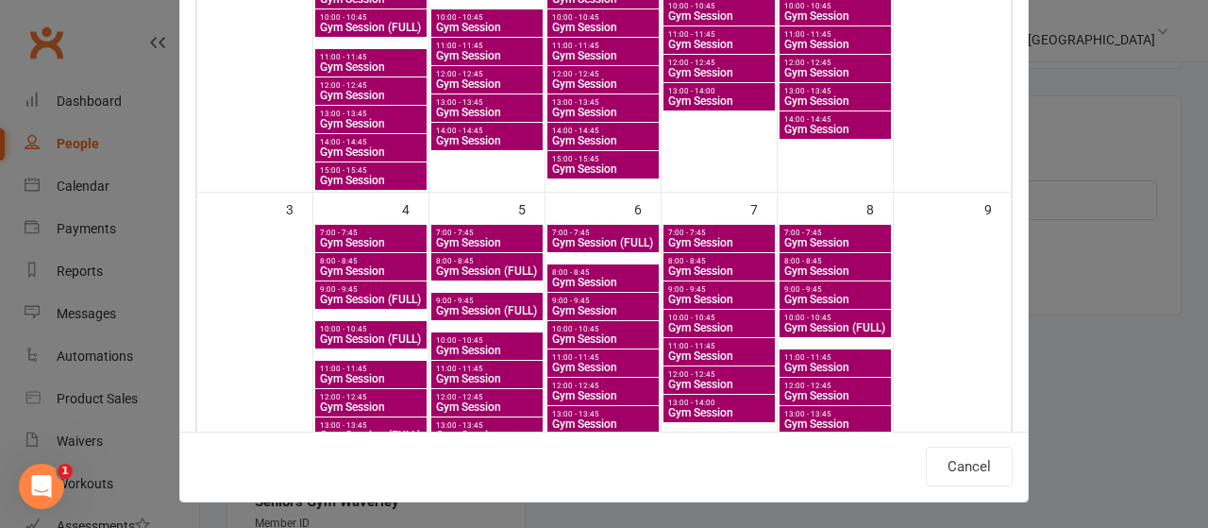
scroll to position [0, 0]
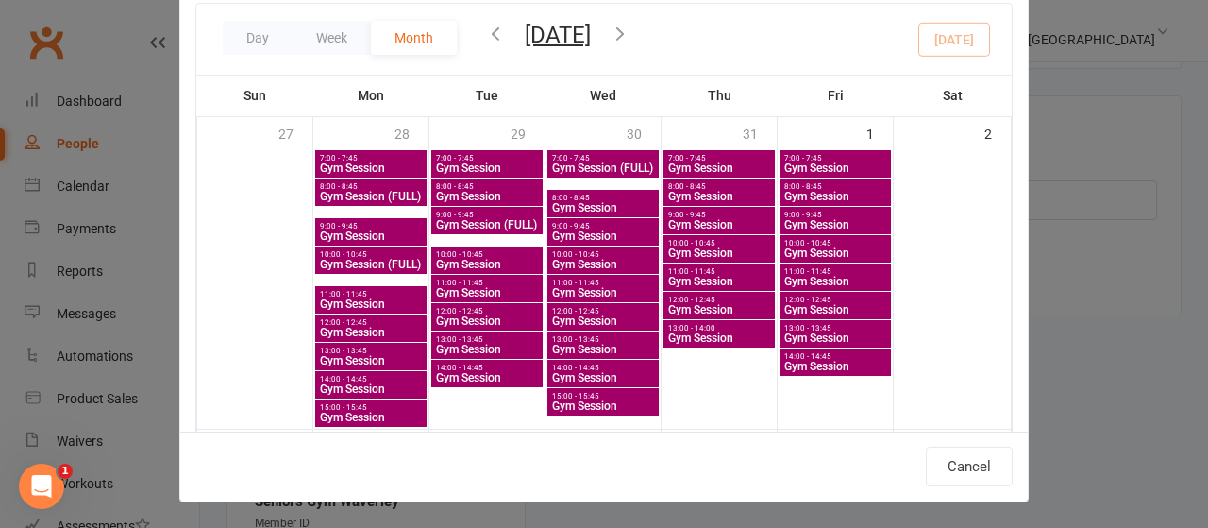
click at [631, 34] on icon "button" at bounding box center [620, 33] width 21 height 21
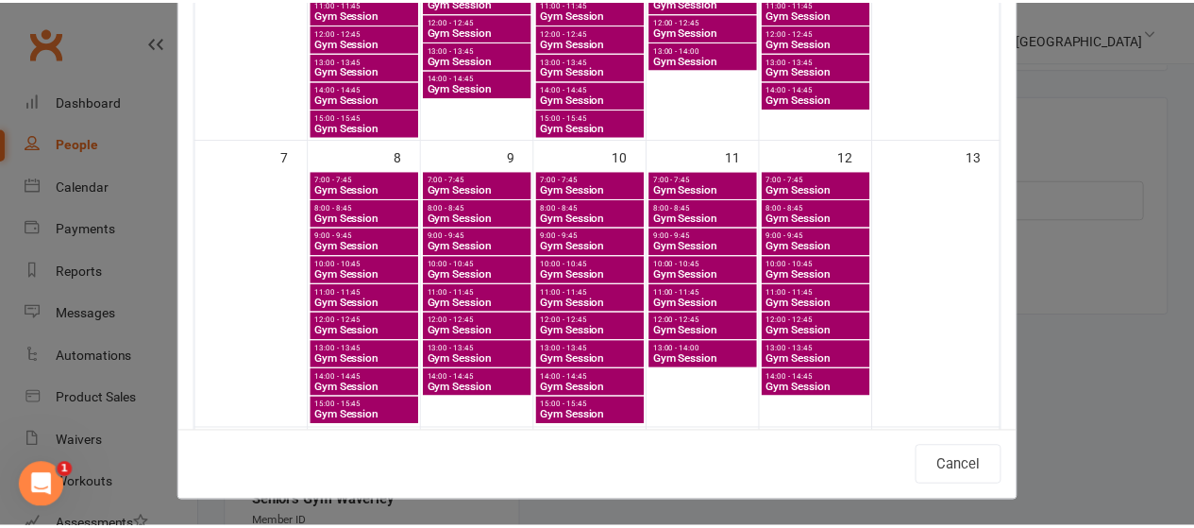
scroll to position [287, 0]
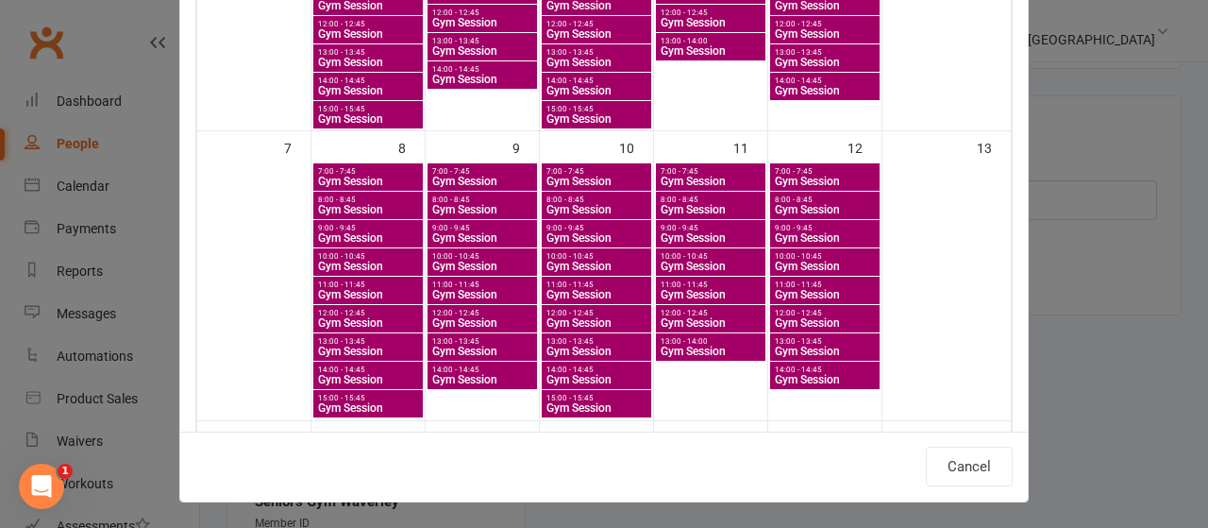
click at [806, 257] on span "10:00 - 10:45" at bounding box center [825, 256] width 102 height 8
type input "Gym Session - [DATE] 10:00:00 AM"
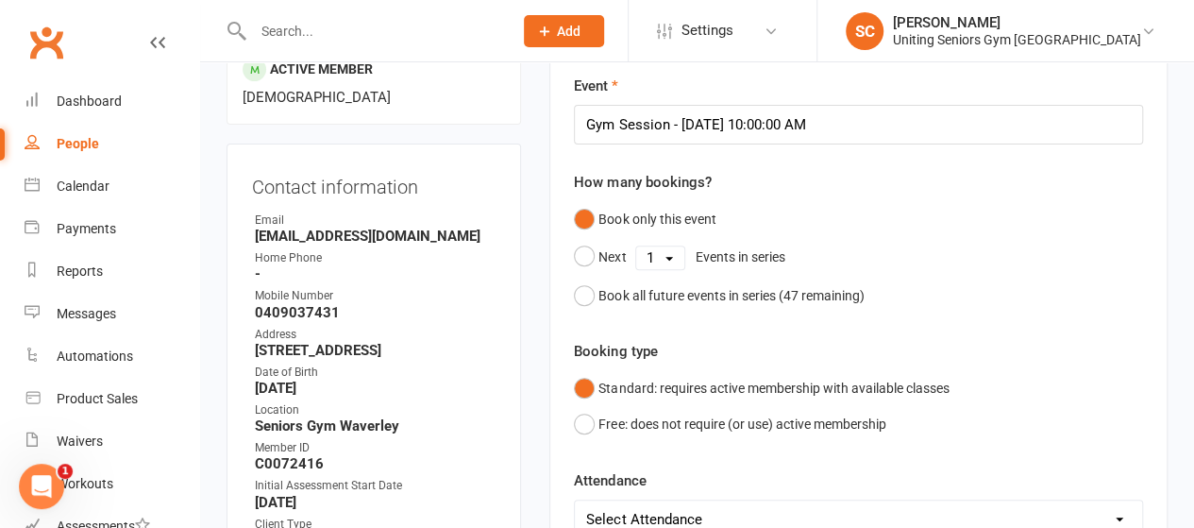
scroll to position [244, 0]
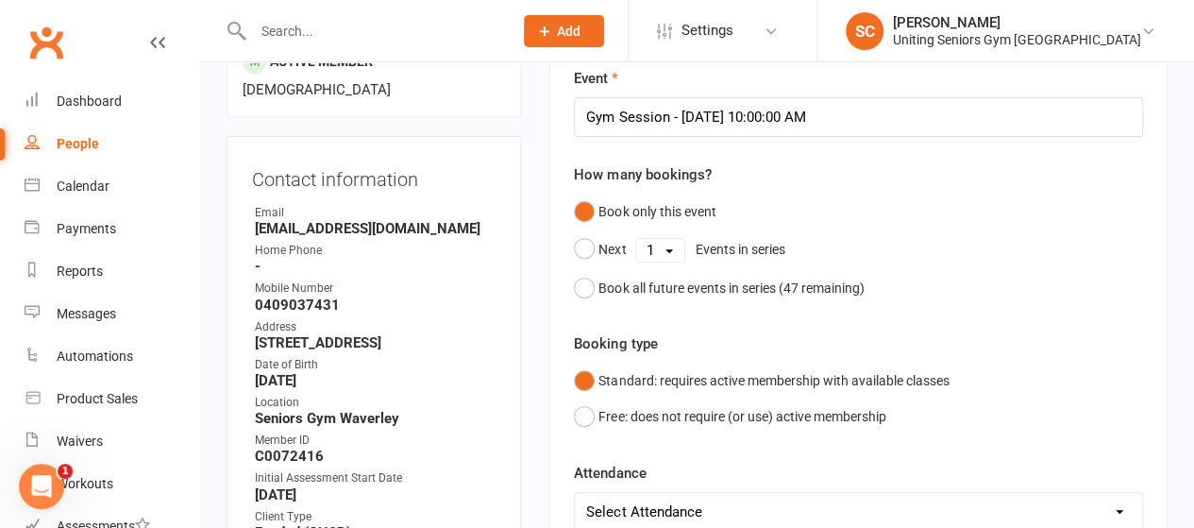
click at [680, 252] on select "1 2 3 4 5 6 7 8 9 10 11 12 13 14 15 16 17 18 19 20 21 22 23 24 25 26 27 28 29 3…" at bounding box center [660, 250] width 48 height 23
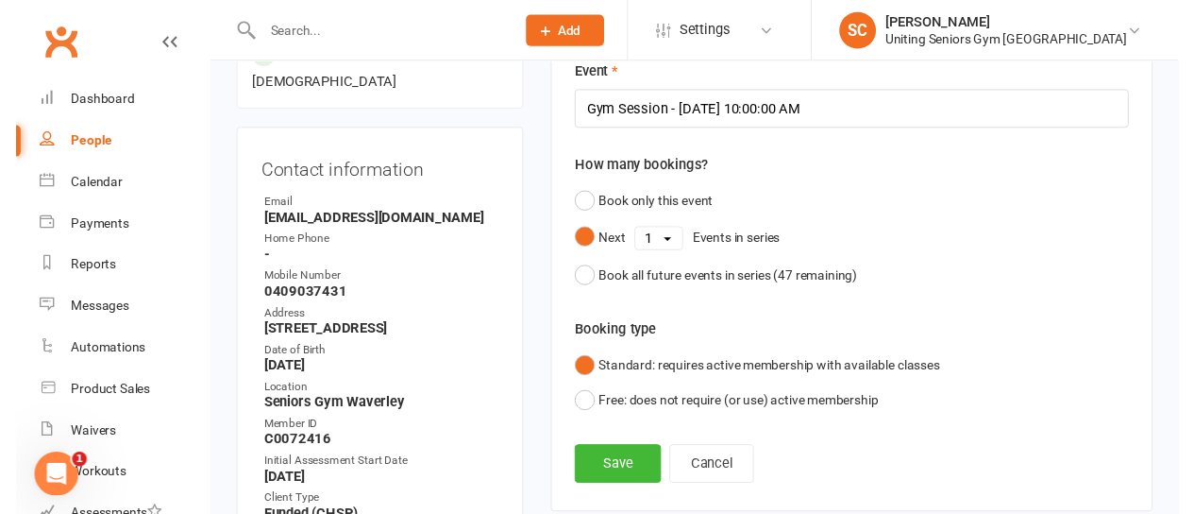
scroll to position [253, 0]
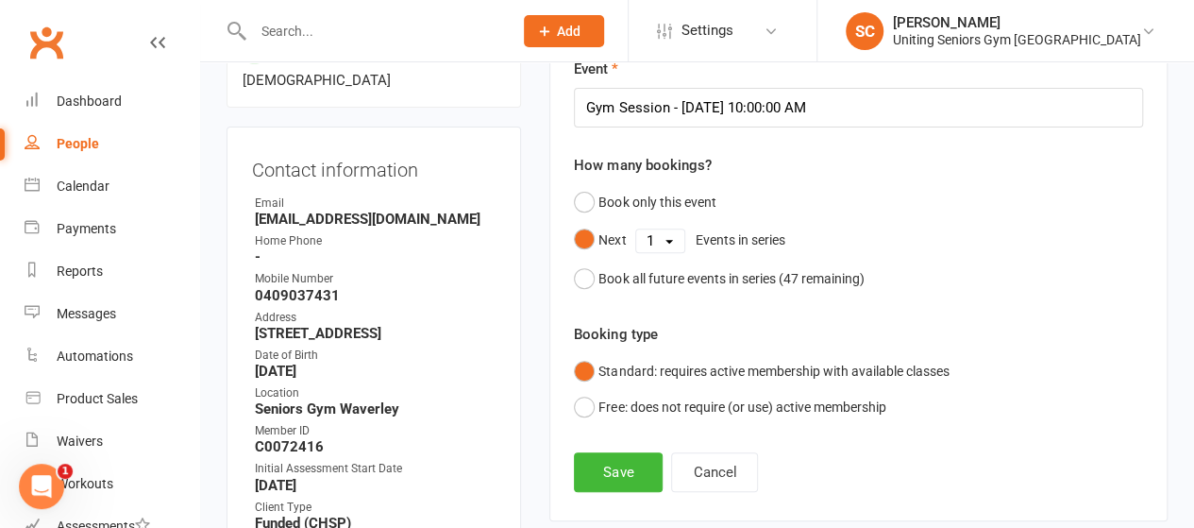
click at [672, 236] on select "1 2 3 4 5 6 7 8 9 10 11 12 13 14 15 16 17 18 19 20 21 22 23 24 25 26 27 28 29 3…" at bounding box center [660, 240] width 48 height 23
select select "47"
click at [636, 229] on select "1 2 3 4 5 6 7 8 9 10 11 12 13 14 15 16 17 18 19 20 21 22 23 24 25 26 27 28 29 3…" at bounding box center [660, 240] width 48 height 23
click at [783, 318] on form "Event Gym Session - [DATE] 10:00:00 AM How many bookings? Book only this event …" at bounding box center [858, 242] width 569 height 368
click at [604, 470] on button "Save" at bounding box center [618, 472] width 89 height 40
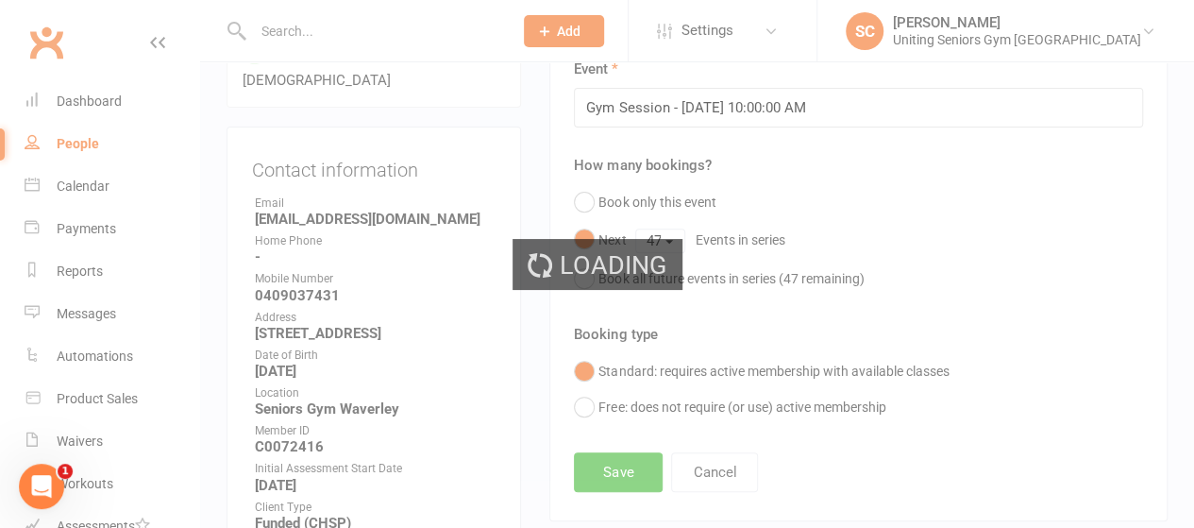
click at [604, 470] on div "Loading" at bounding box center [597, 264] width 1194 height 528
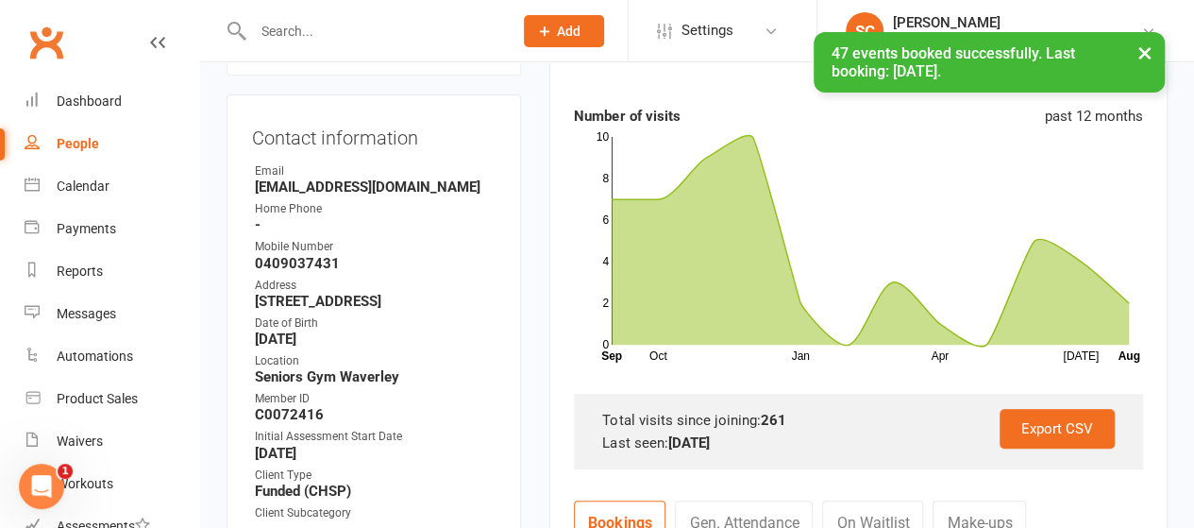
scroll to position [287, 0]
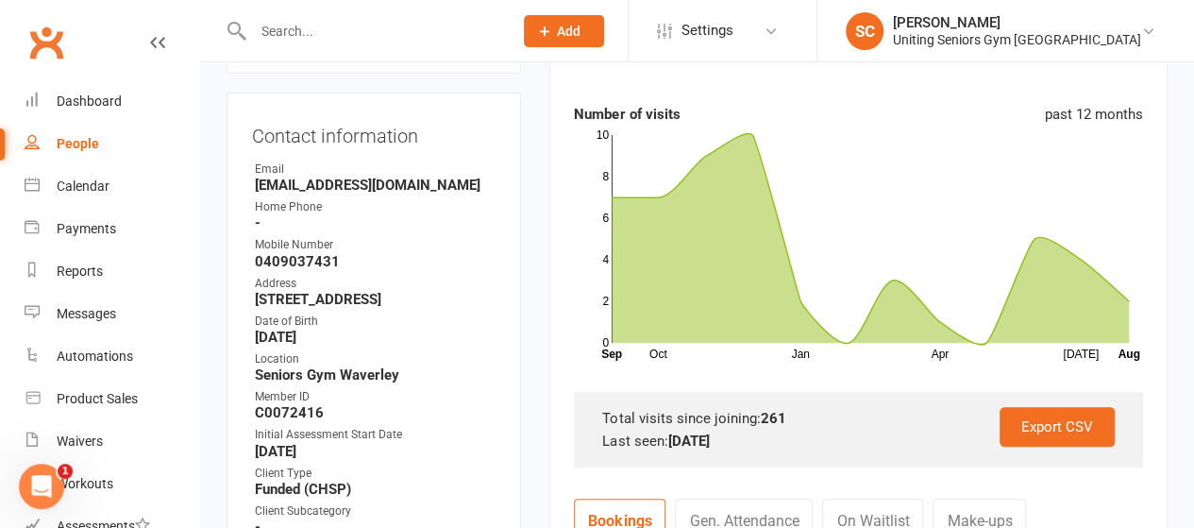
click at [377, 18] on input "text" at bounding box center [373, 31] width 252 height 26
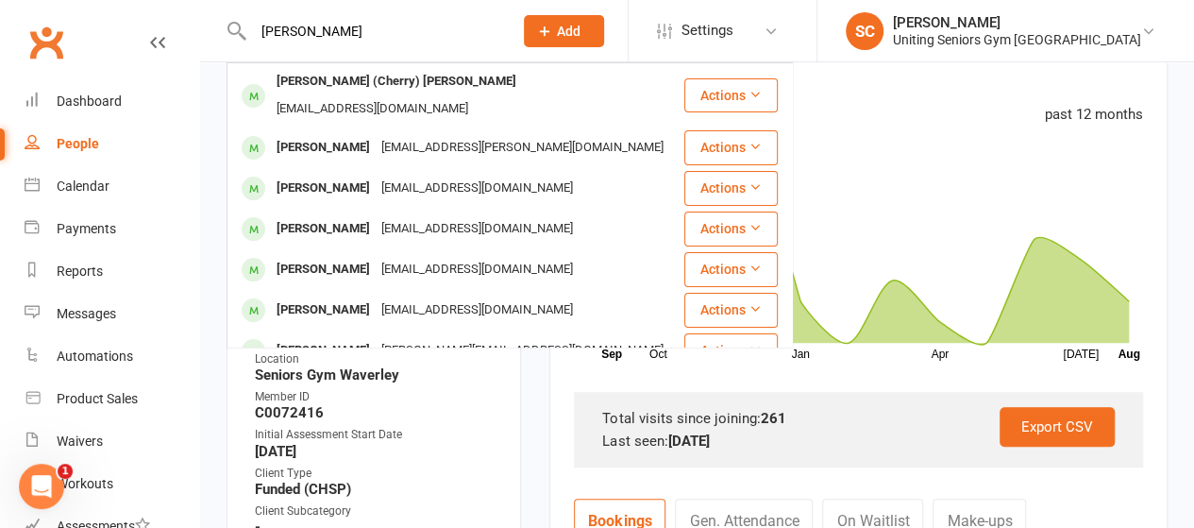
type input "[PERSON_NAME]"
click at [381, 75] on div "[PERSON_NAME] (Cherry) [PERSON_NAME]" at bounding box center [396, 81] width 251 height 27
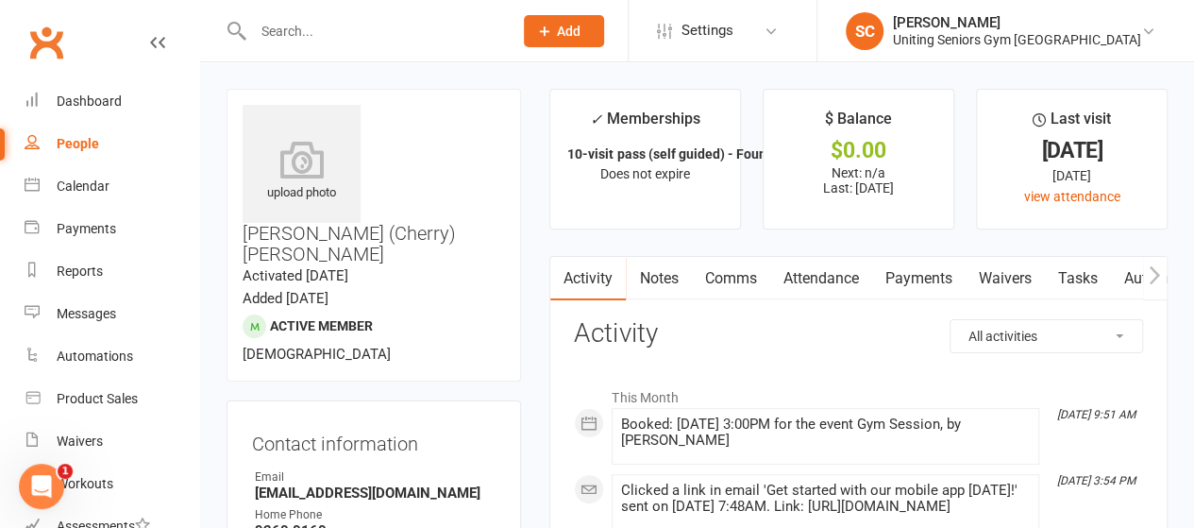
click at [833, 273] on link "Attendance" at bounding box center [820, 278] width 102 height 43
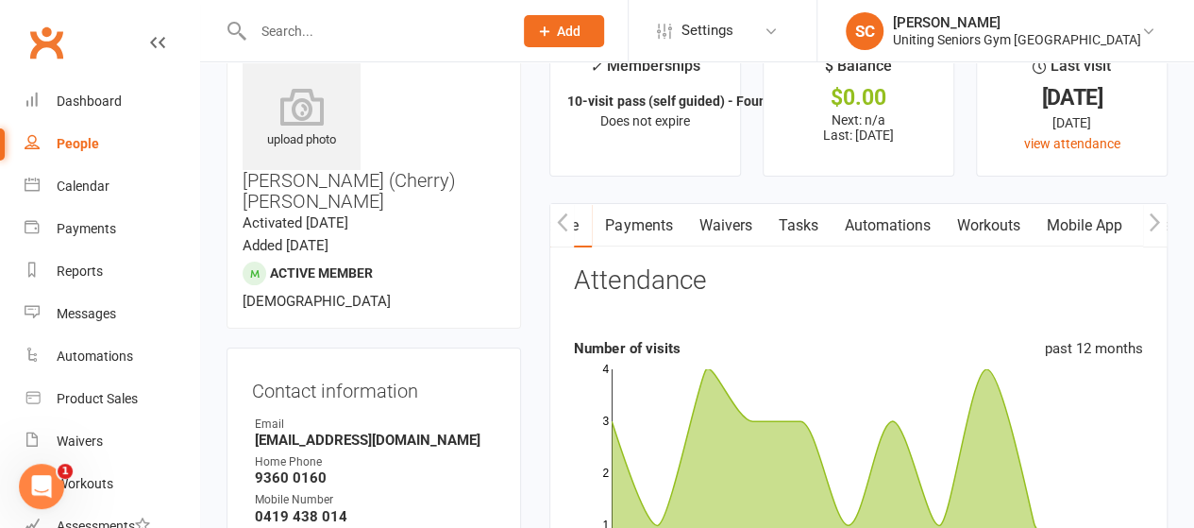
scroll to position [0, 280]
click at [1092, 232] on link "Mobile App" at bounding box center [1083, 225] width 102 height 43
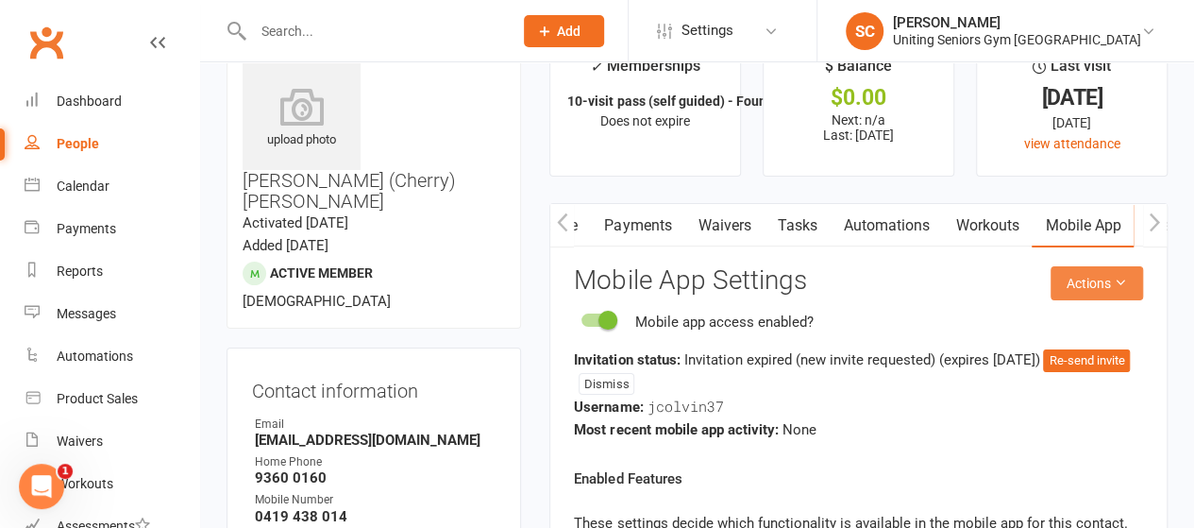
click at [1120, 273] on button "Actions" at bounding box center [1097, 283] width 93 height 34
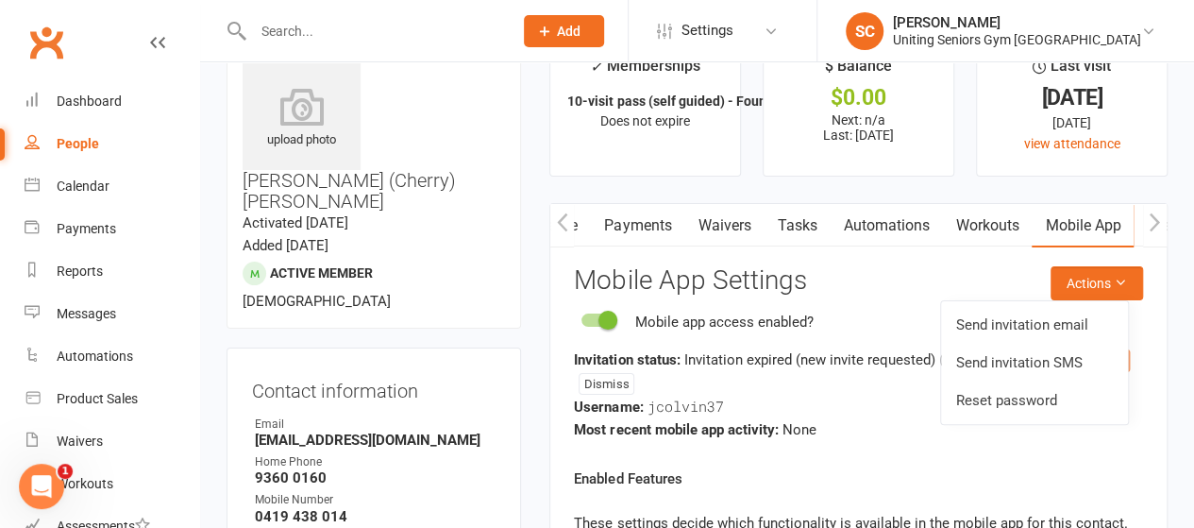
click at [1004, 398] on link "Reset password" at bounding box center [1034, 400] width 187 height 38
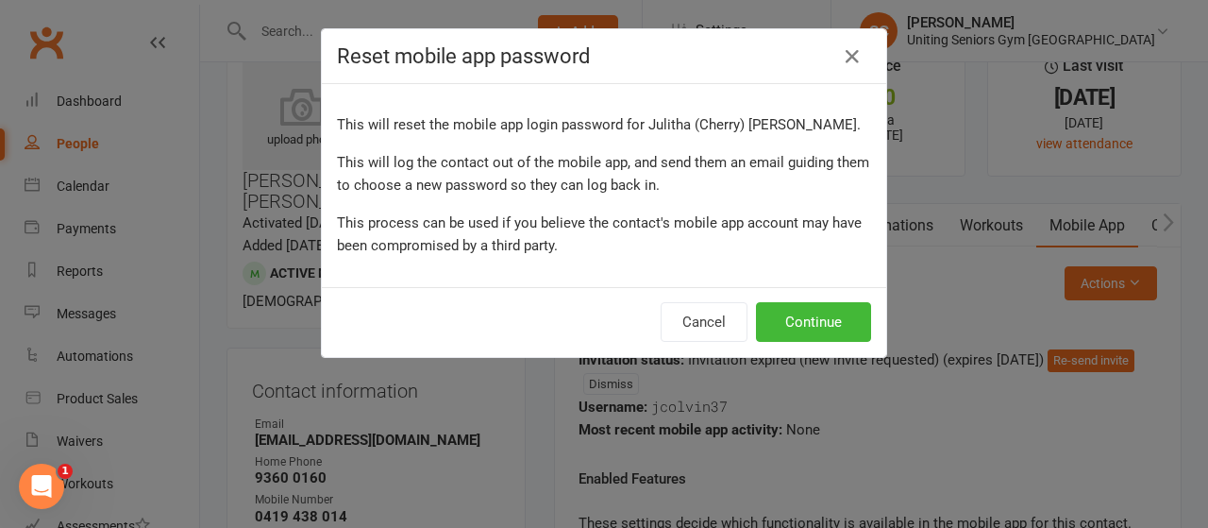
click at [1004, 398] on div "Reset mobile app password This will reset the mobile app login password for Jul…" at bounding box center [604, 264] width 1208 height 528
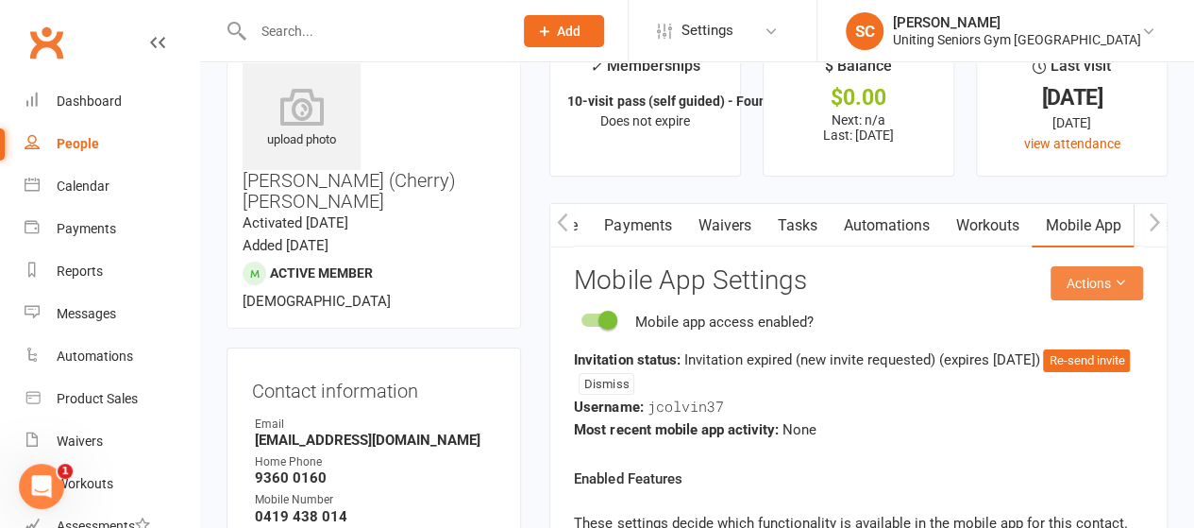
click at [1119, 280] on icon at bounding box center [1120, 282] width 13 height 13
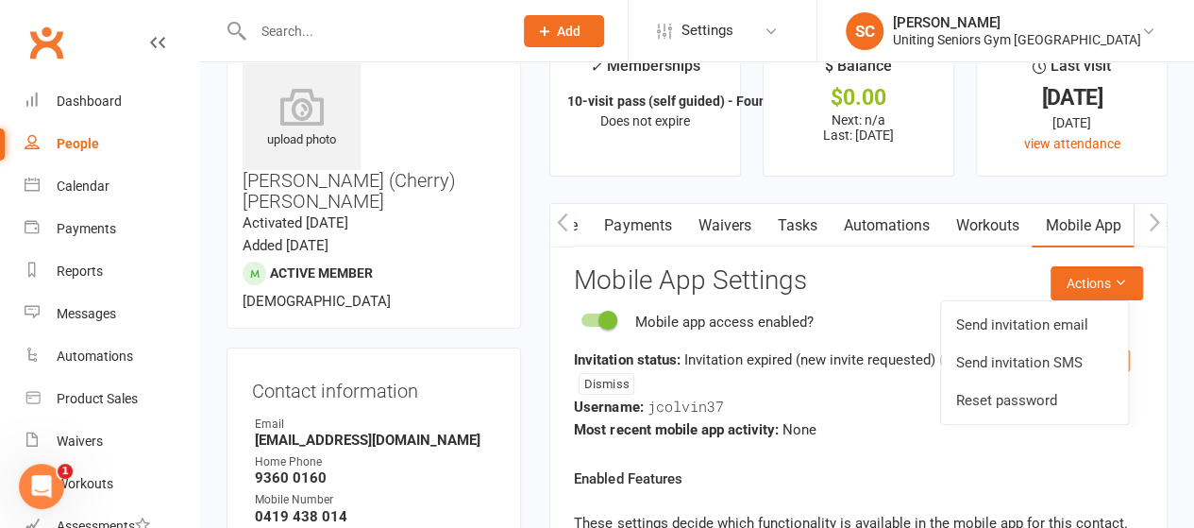
click at [569, 217] on button "button" at bounding box center [562, 225] width 24 height 42
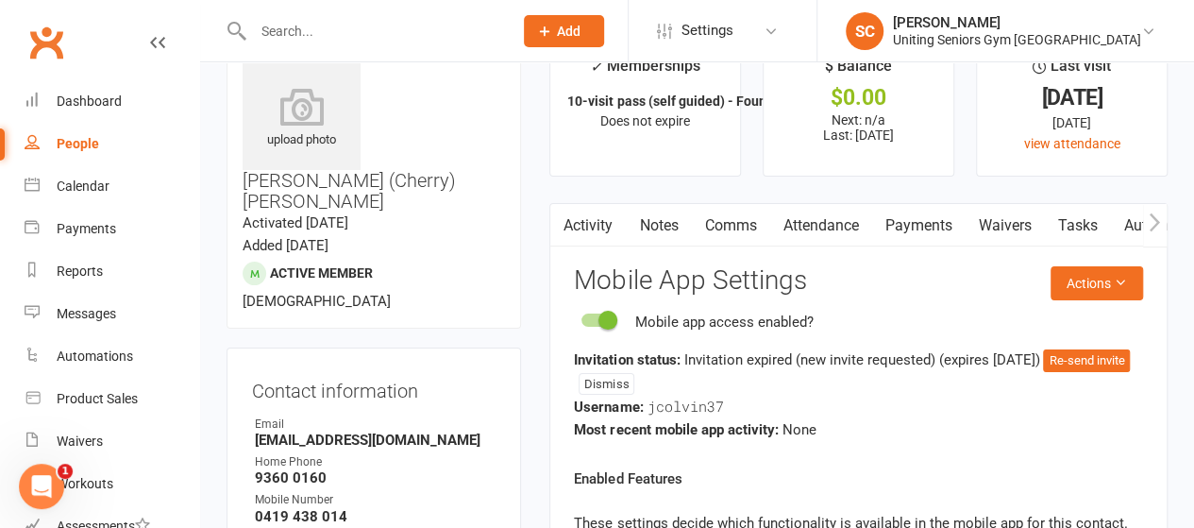
click at [569, 217] on button "button" at bounding box center [562, 225] width 24 height 42
click at [647, 214] on link "Notes" at bounding box center [658, 225] width 65 height 43
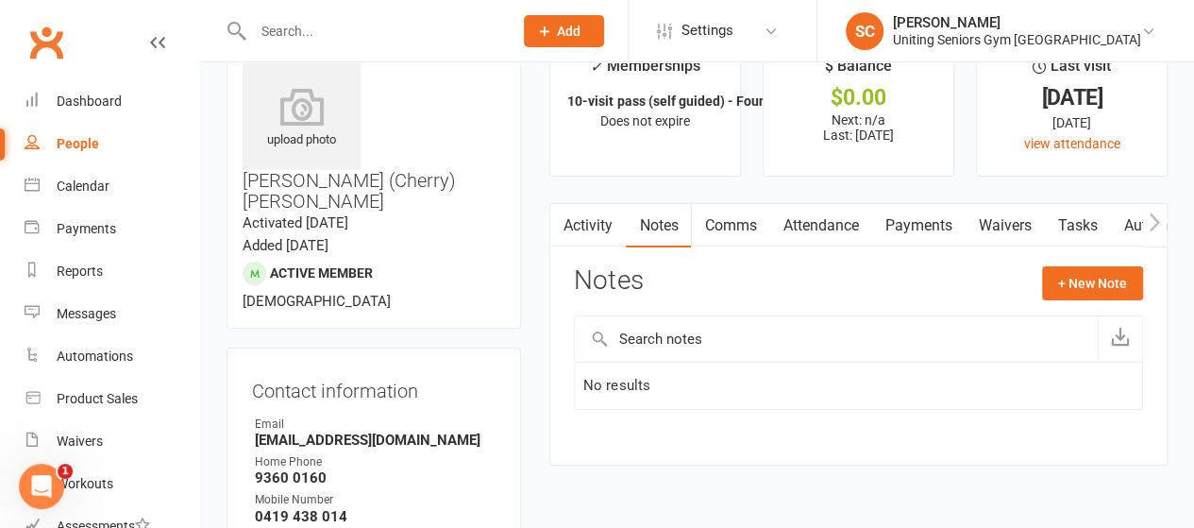
click at [723, 225] on link "Comms" at bounding box center [730, 225] width 78 height 43
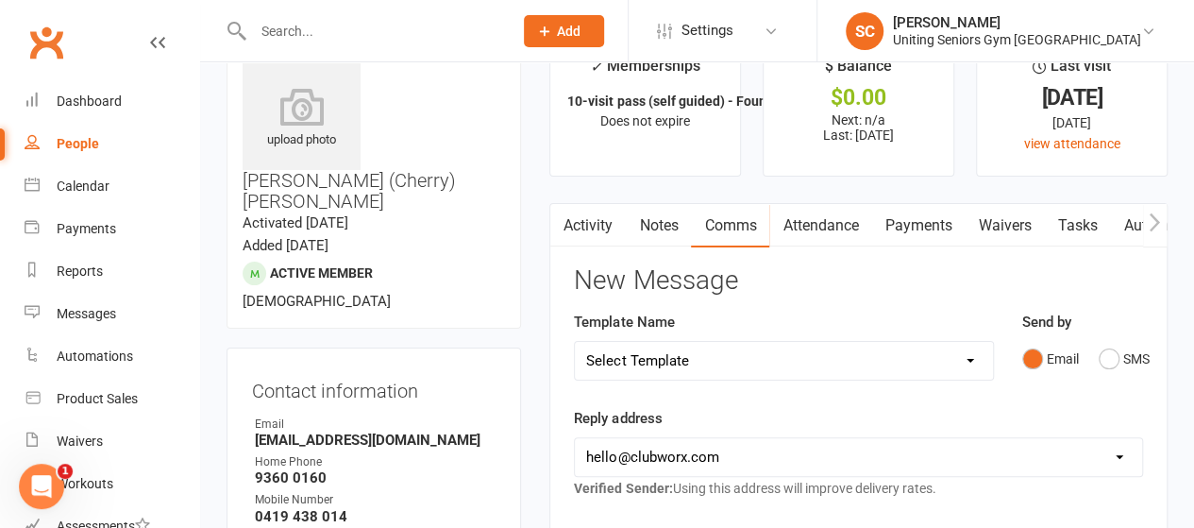
click at [596, 217] on link "Activity" at bounding box center [588, 225] width 76 height 43
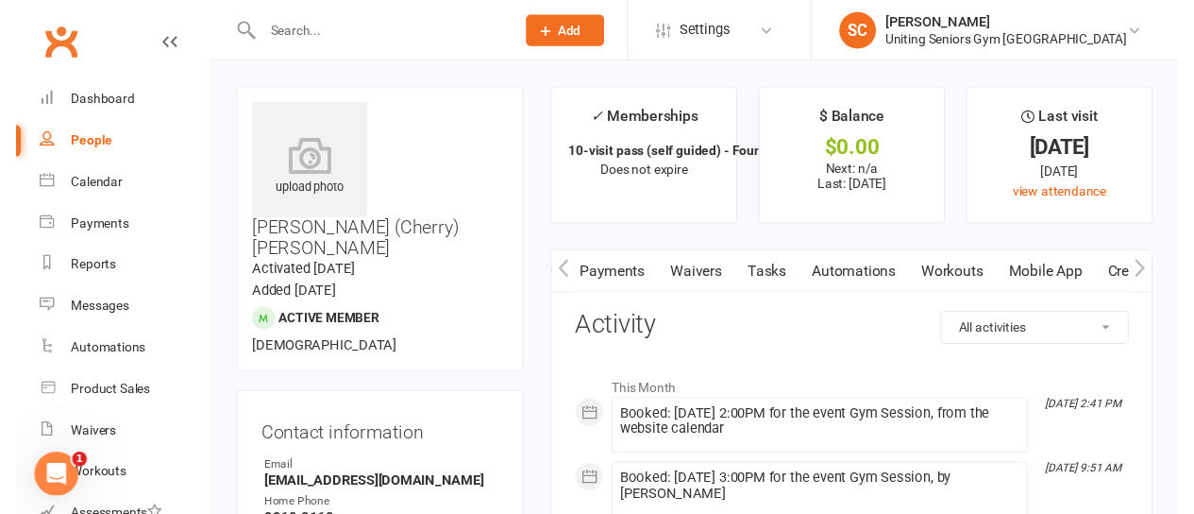
scroll to position [0, 308]
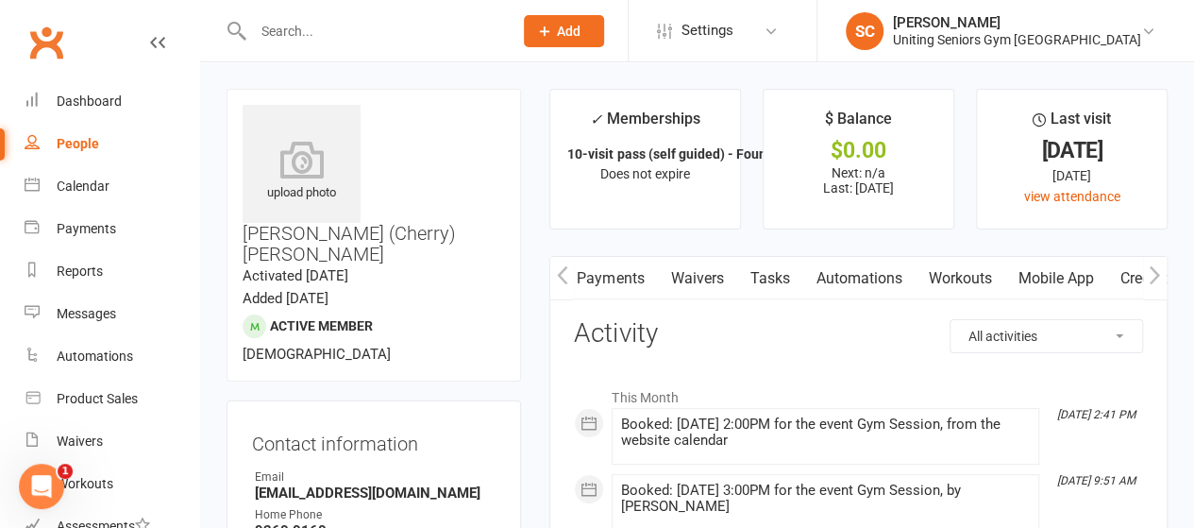
click at [1066, 277] on link "Mobile App" at bounding box center [1055, 278] width 102 height 43
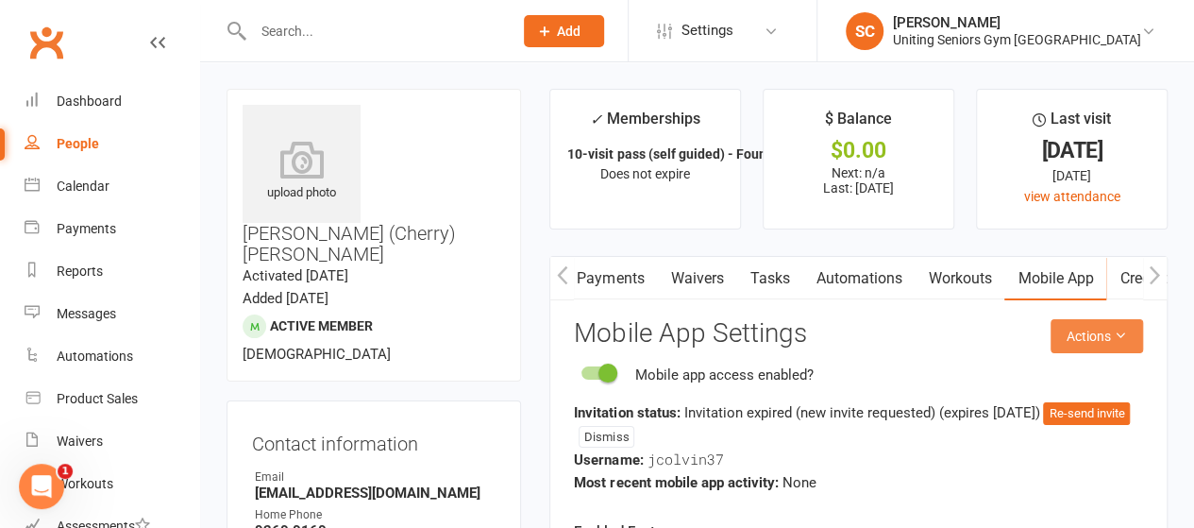
click at [1103, 322] on button "Actions" at bounding box center [1097, 336] width 93 height 34
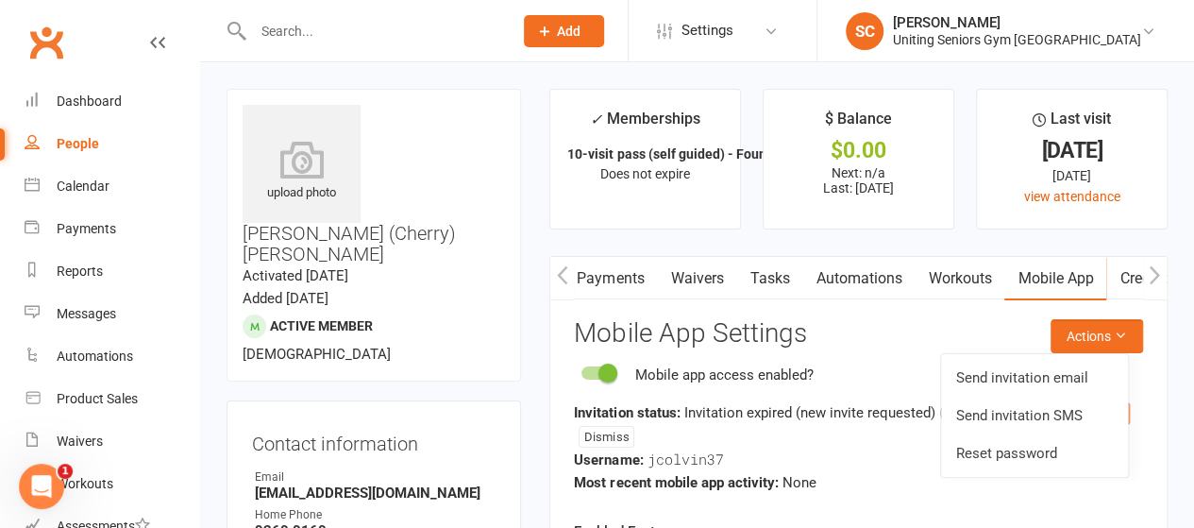
click at [1027, 447] on link "Reset password" at bounding box center [1034, 453] width 187 height 38
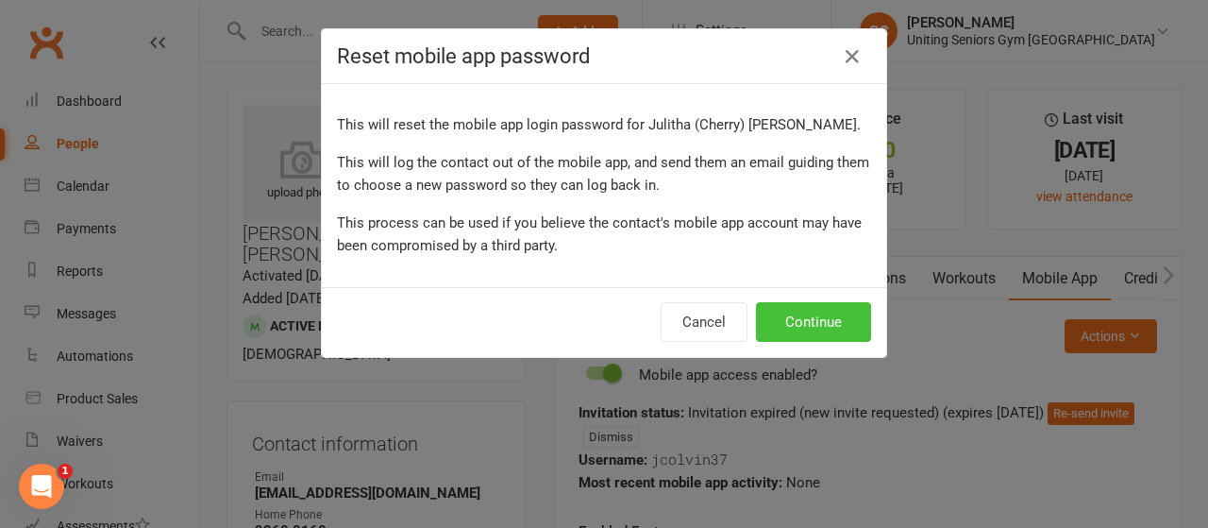
click at [850, 332] on button "Continue" at bounding box center [813, 322] width 115 height 40
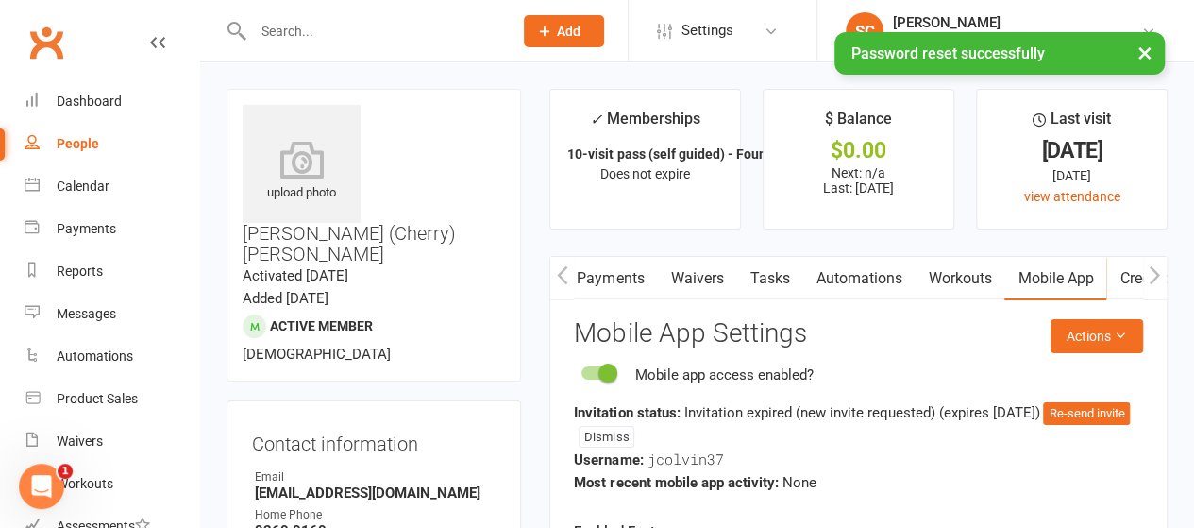
scroll to position [362, 0]
click at [567, 268] on icon "button" at bounding box center [562, 275] width 11 height 20
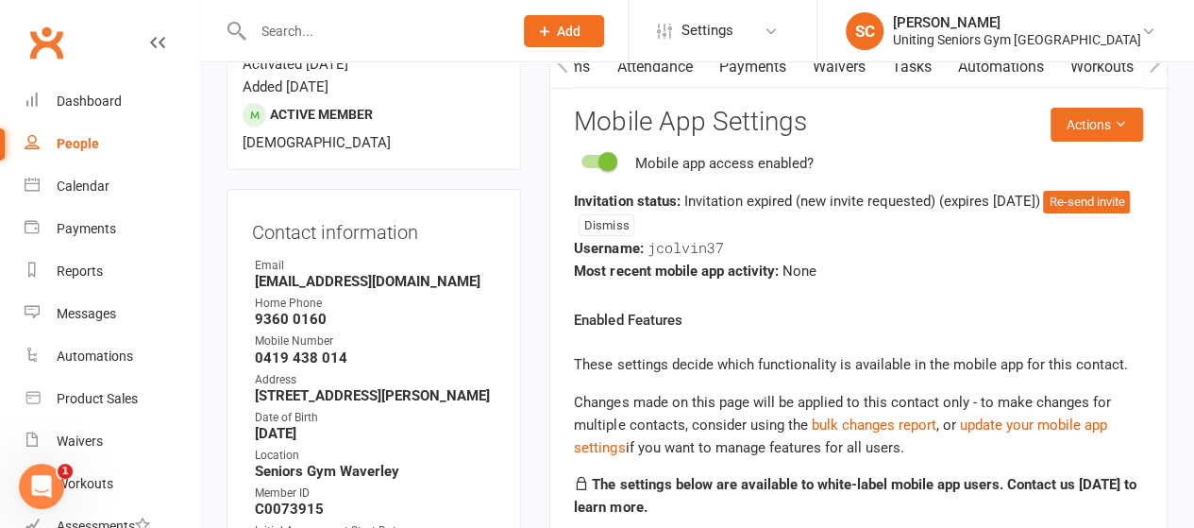
scroll to position [203, 0]
